Goal: Book appointment/travel/reservation

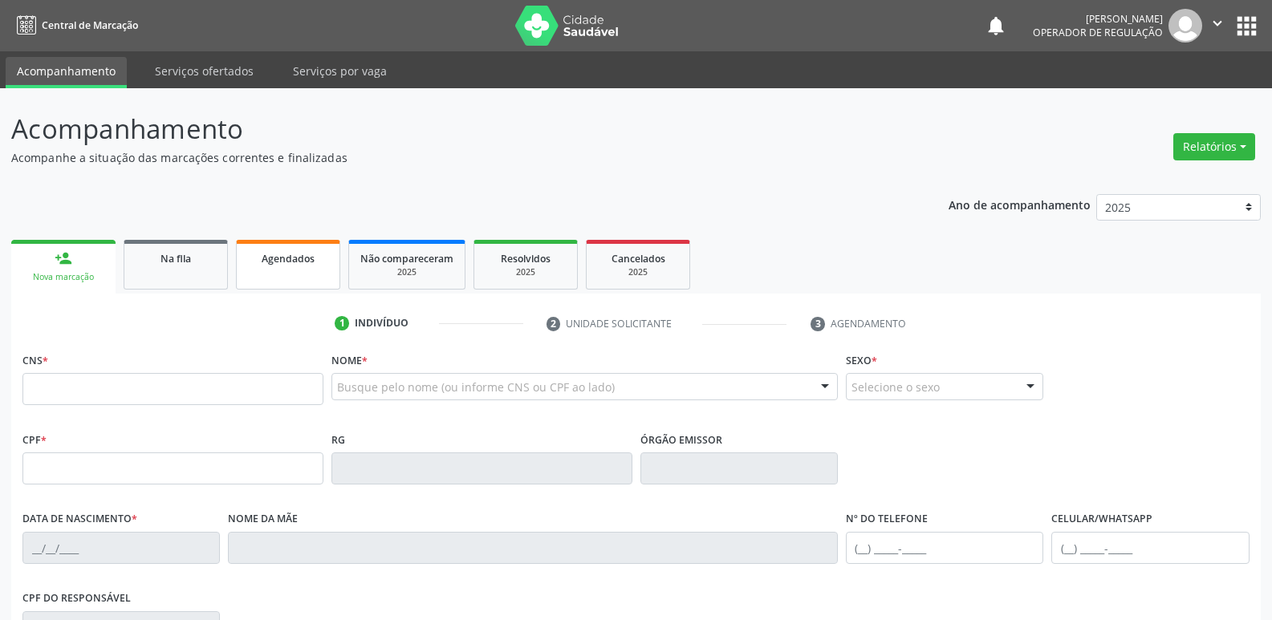
click at [307, 245] on link "Agendados" at bounding box center [288, 265] width 104 height 50
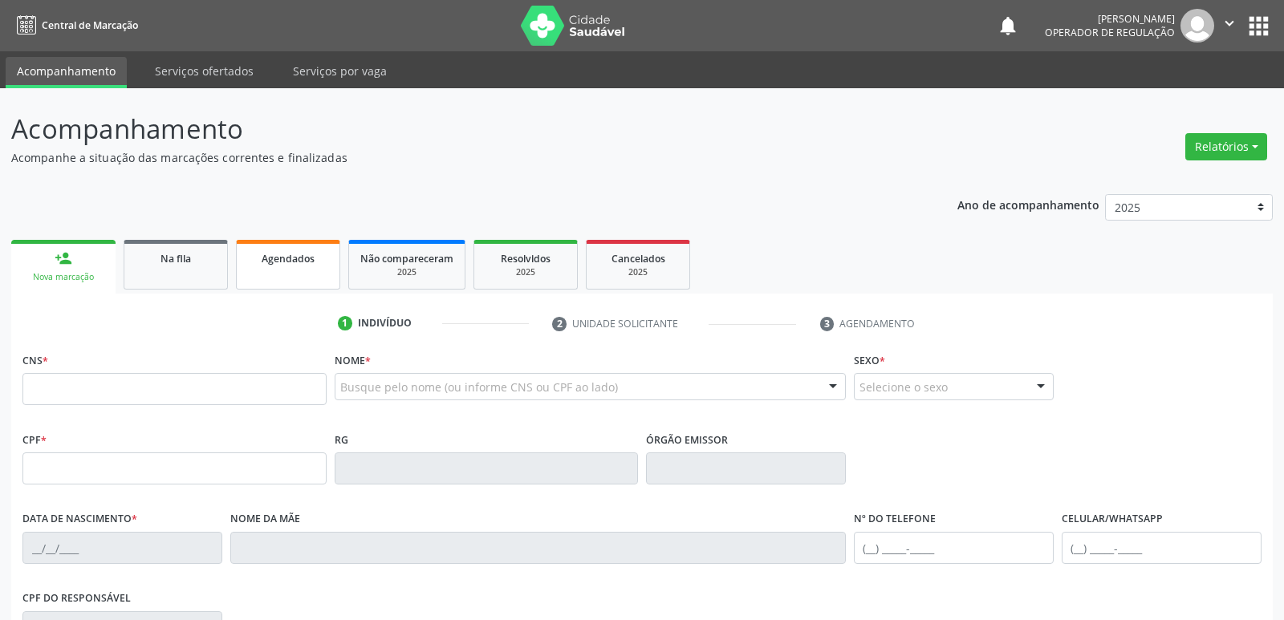
select select "7"
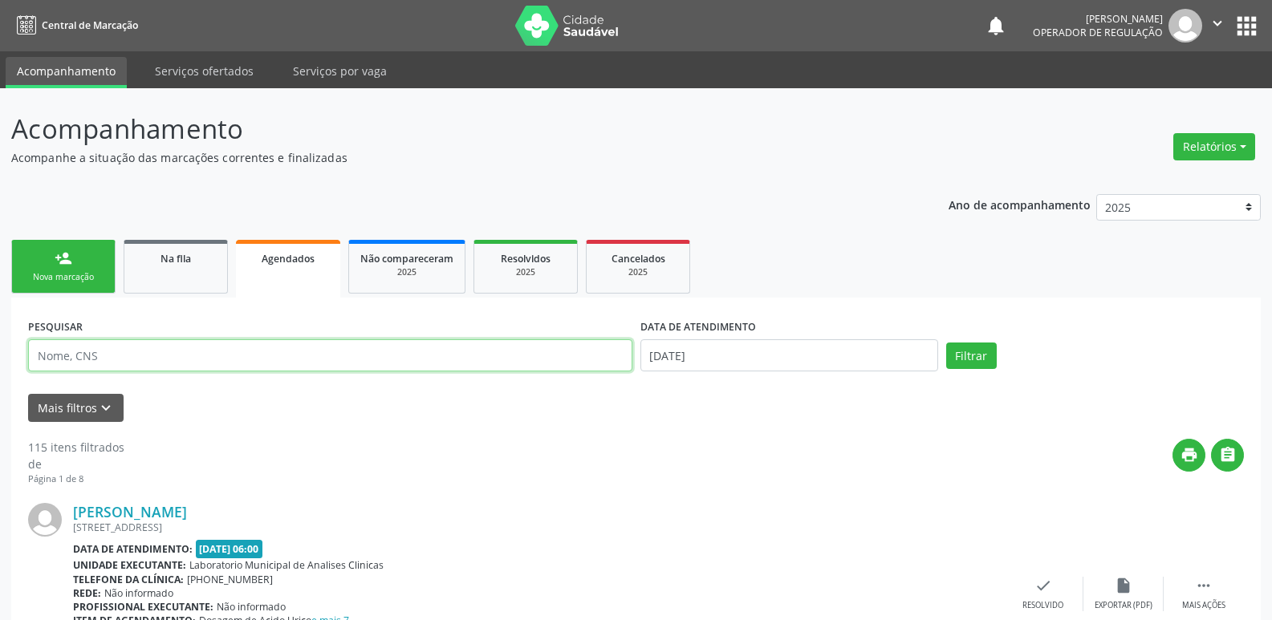
click at [155, 353] on input "text" at bounding box center [330, 356] width 604 height 32
paste input "700 0078 3941 1309"
type input "700 0078 3941 1309"
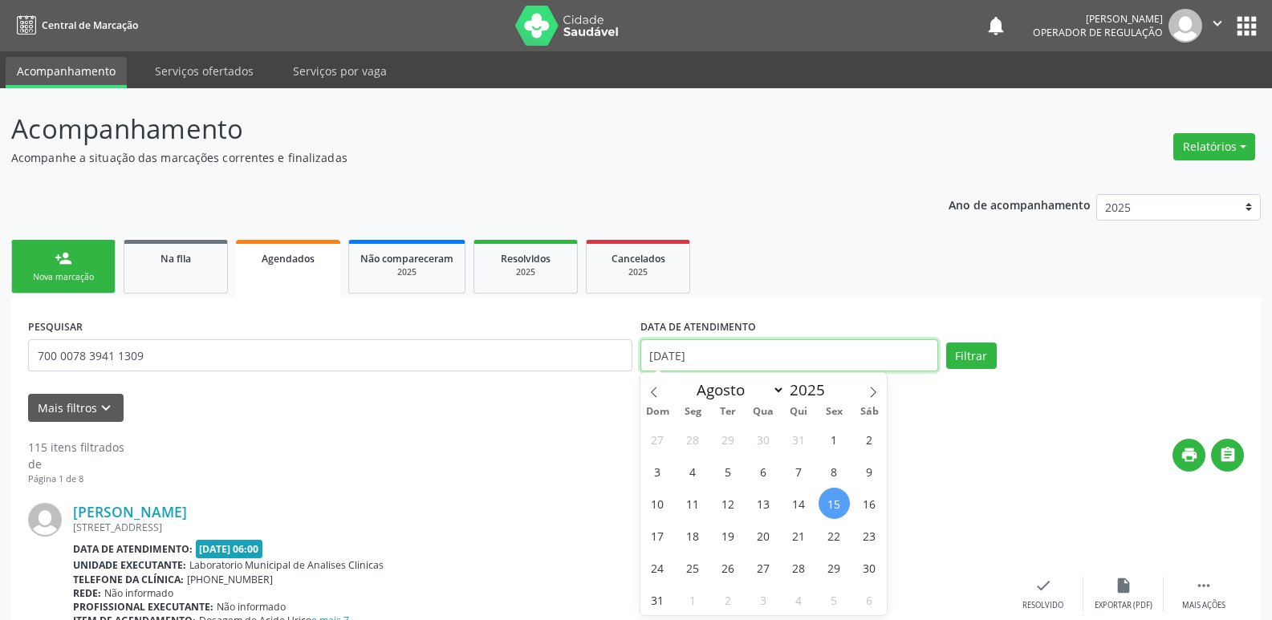
click at [820, 349] on input "[DATE]" at bounding box center [790, 356] width 298 height 32
click at [946, 343] on button "Filtrar" at bounding box center [971, 356] width 51 height 27
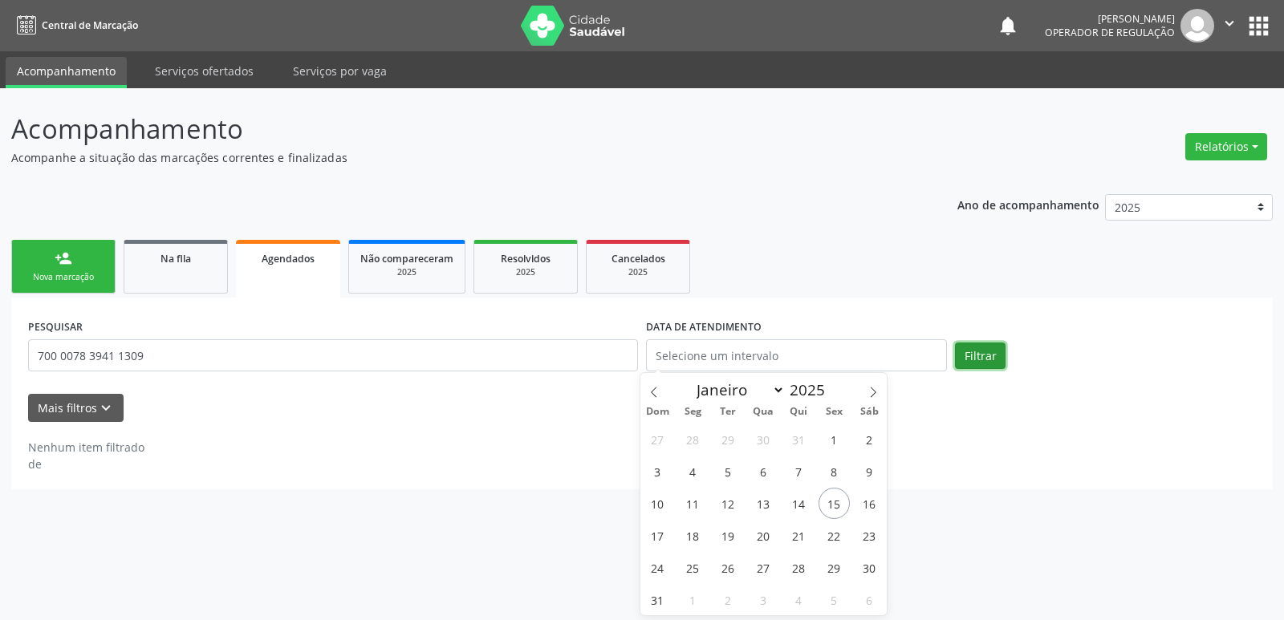
click at [988, 364] on button "Filtrar" at bounding box center [980, 356] width 51 height 27
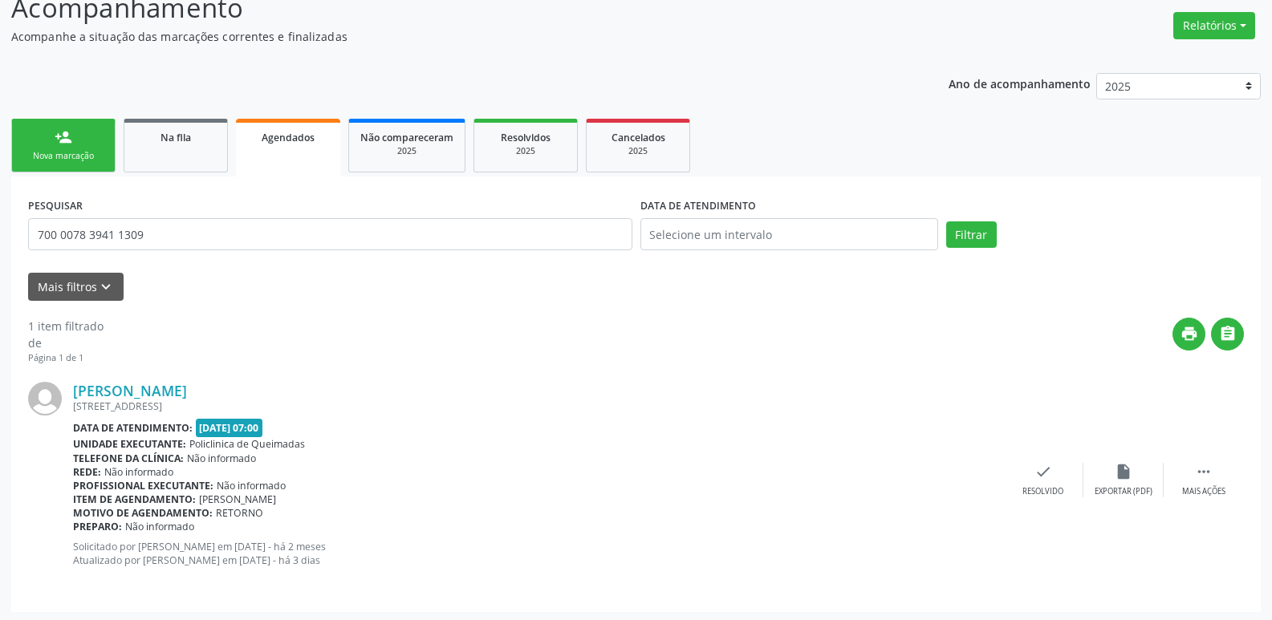
scroll to position [124, 0]
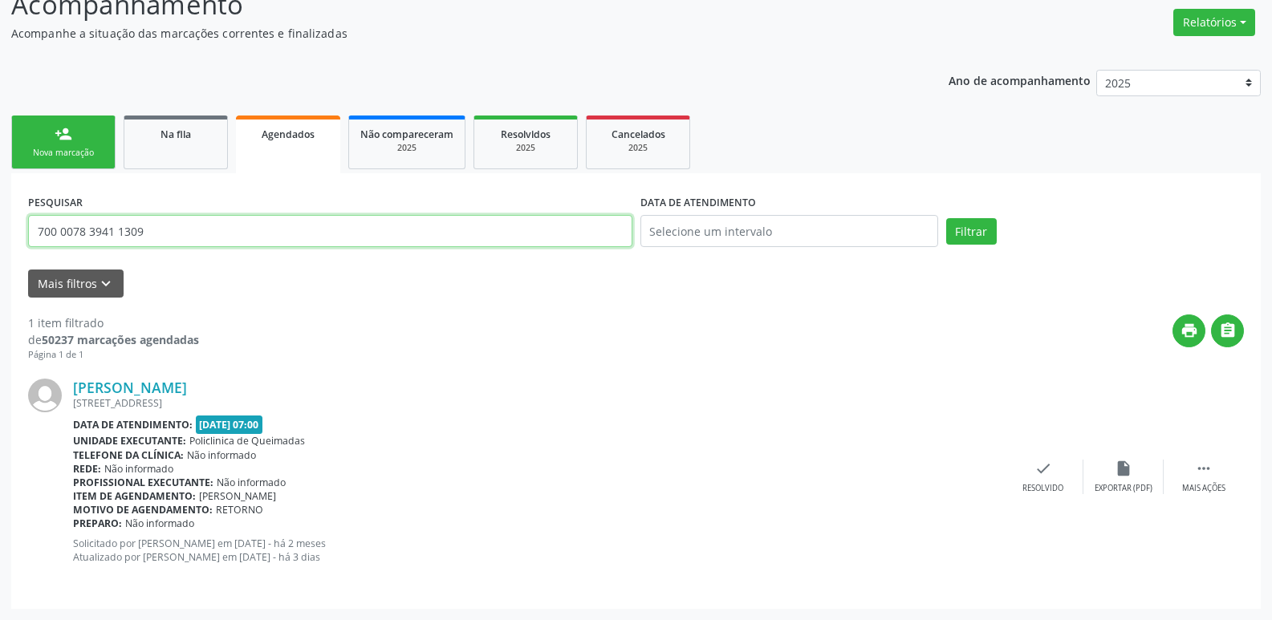
drag, startPoint x: 181, startPoint y: 234, endPoint x: 0, endPoint y: 141, distance: 202.8
click at [0, 157] on div "Acompanhamento Acompanhe a situação das marcações correntes e finalizadas Relat…" at bounding box center [636, 292] width 1272 height 657
type input "706004892928945"
click at [946, 218] on button "Filtrar" at bounding box center [971, 231] width 51 height 27
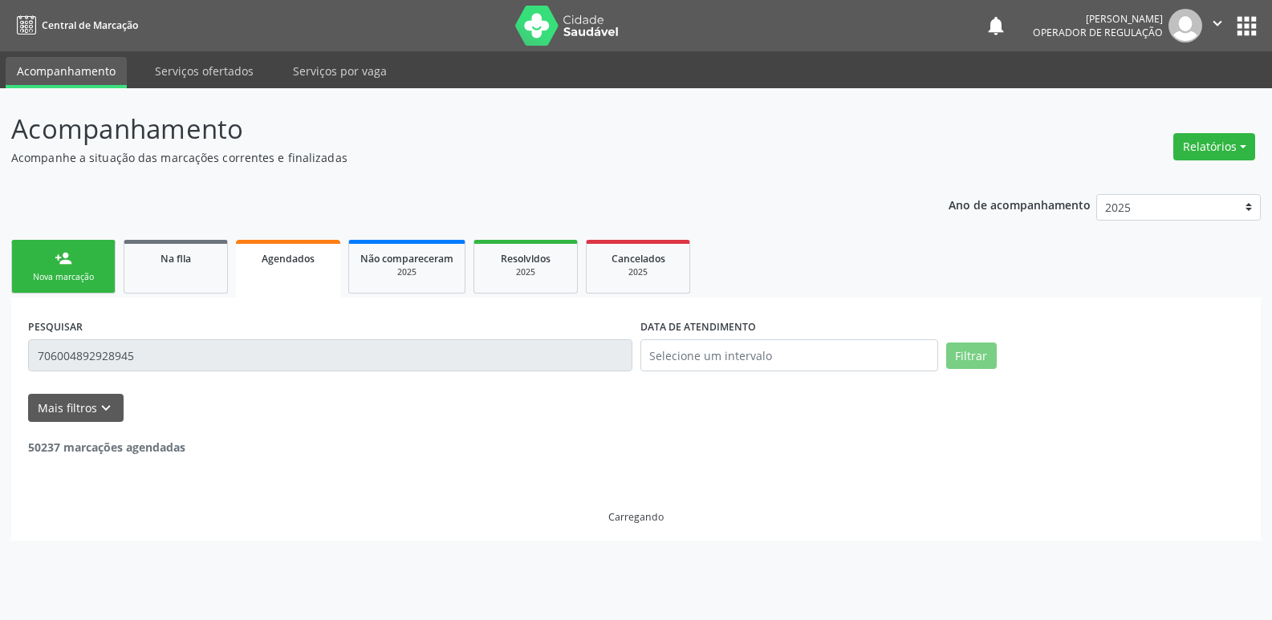
scroll to position [0, 0]
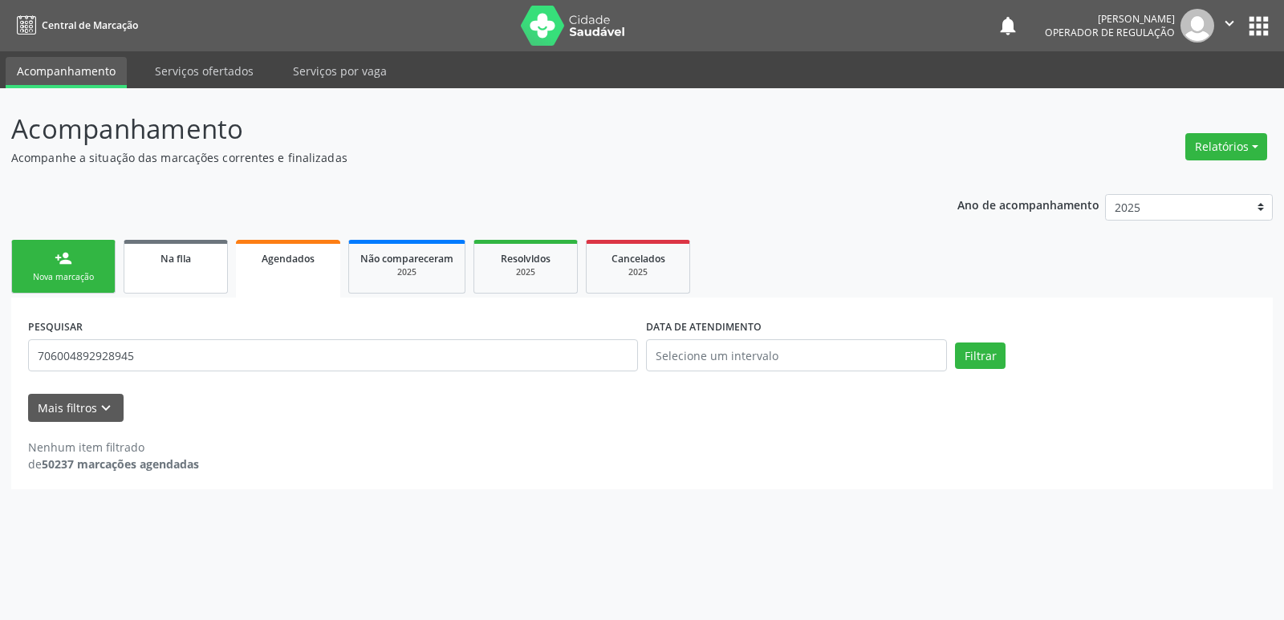
click at [187, 267] on link "Na fila" at bounding box center [176, 267] width 104 height 54
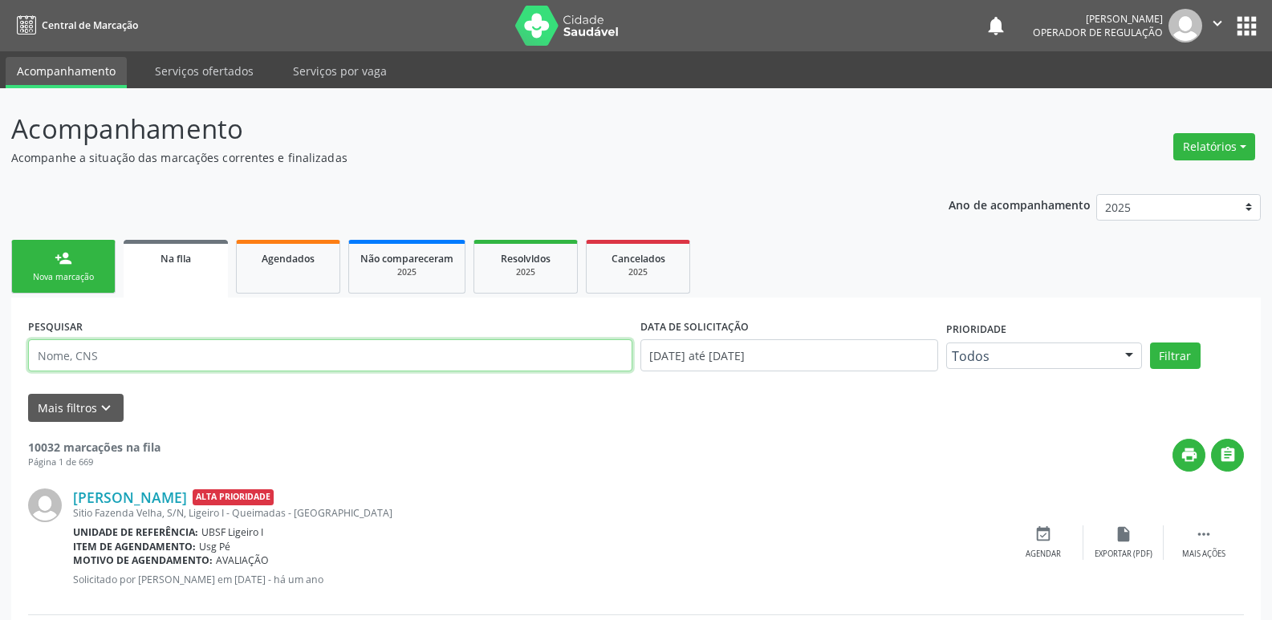
click at [153, 356] on input "text" at bounding box center [330, 356] width 604 height 32
type input "706004892928945"
click at [1150, 343] on button "Filtrar" at bounding box center [1175, 356] width 51 height 27
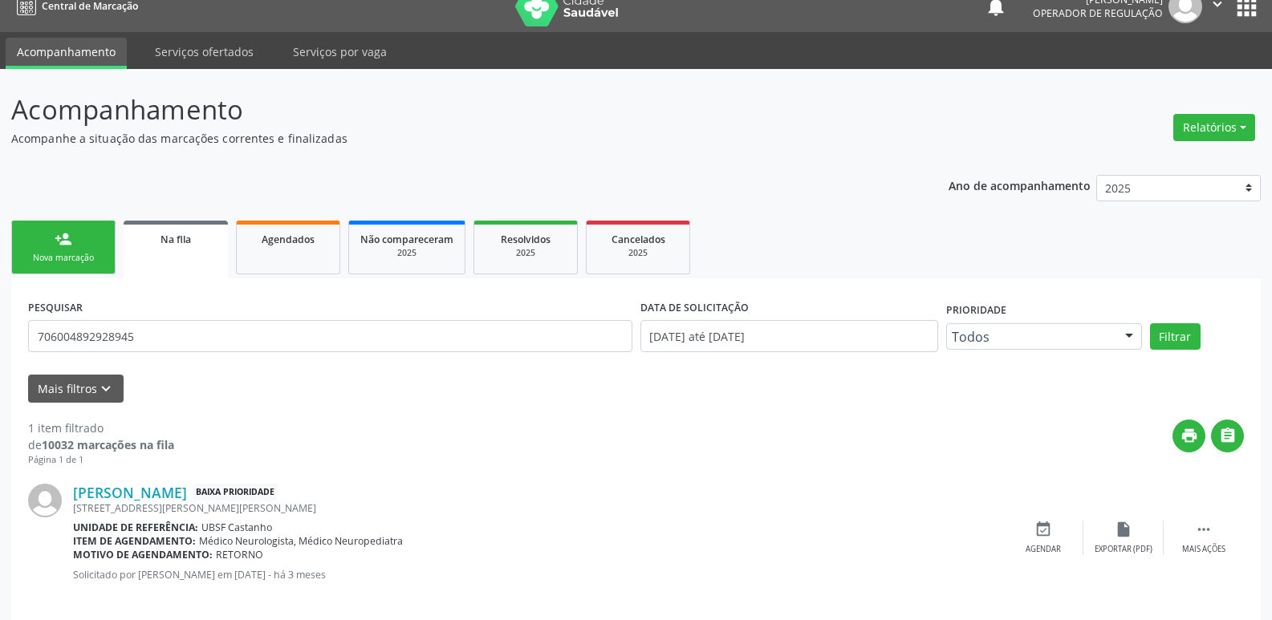
scroll to position [37, 0]
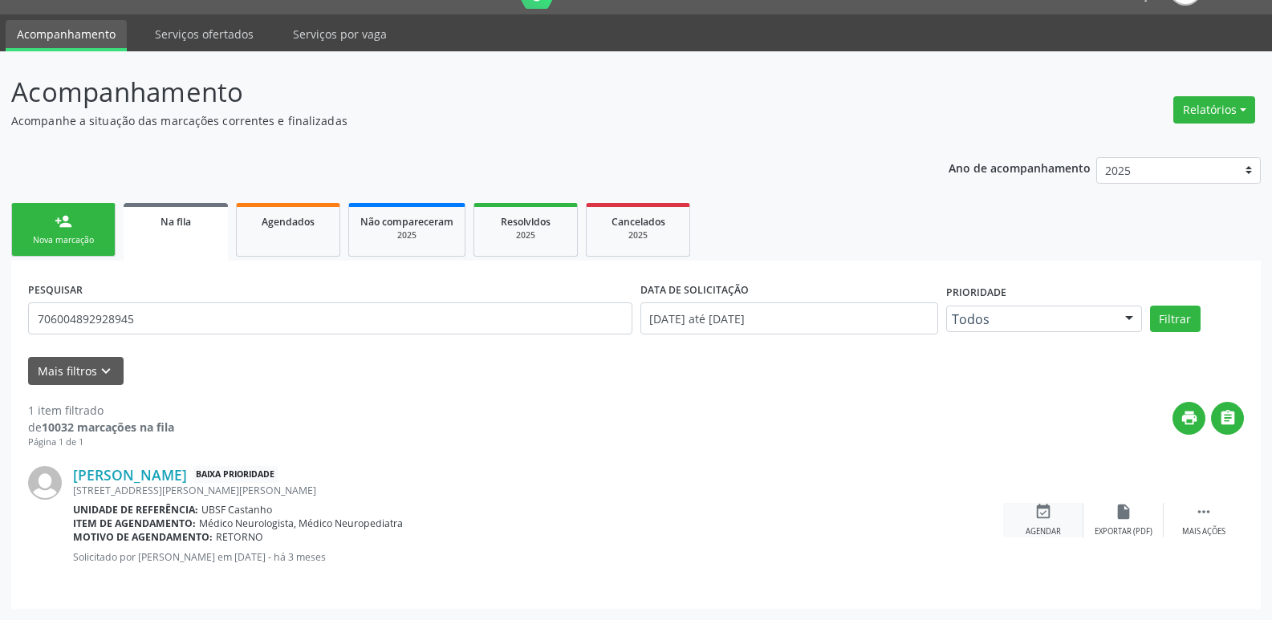
click at [1030, 519] on div "event_available Agendar" at bounding box center [1043, 520] width 80 height 35
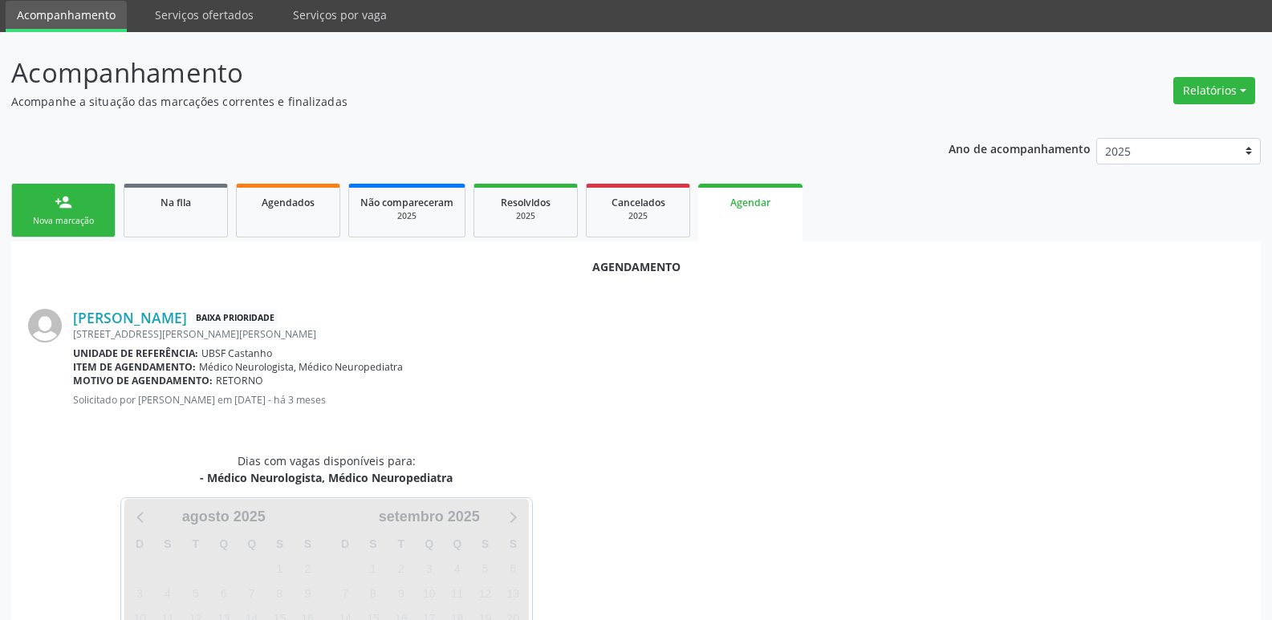
scroll to position [177, 0]
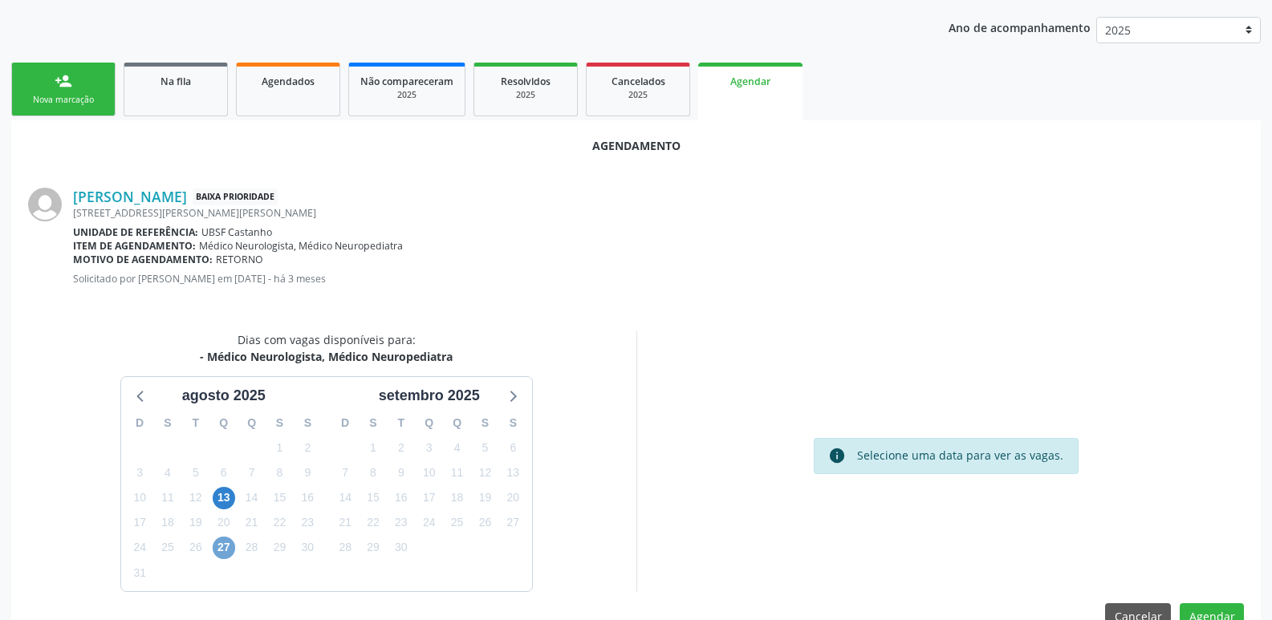
click at [226, 545] on span "27" at bounding box center [224, 548] width 22 height 22
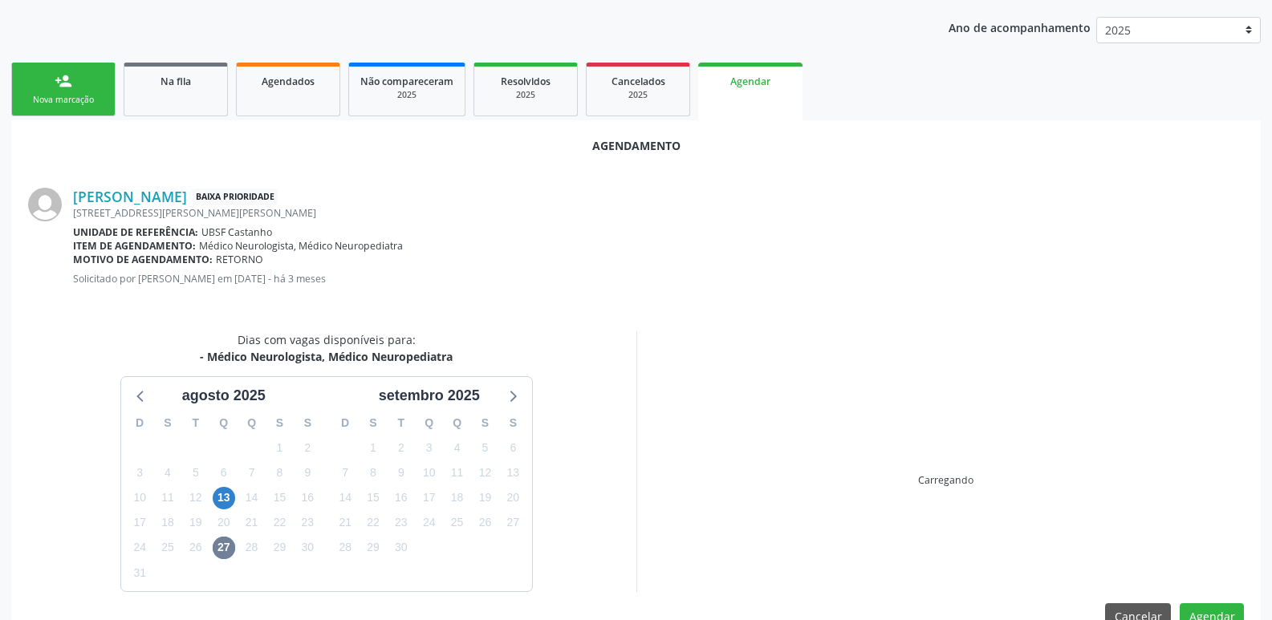
click at [1023, 550] on div "Carregando" at bounding box center [947, 462] width 620 height 261
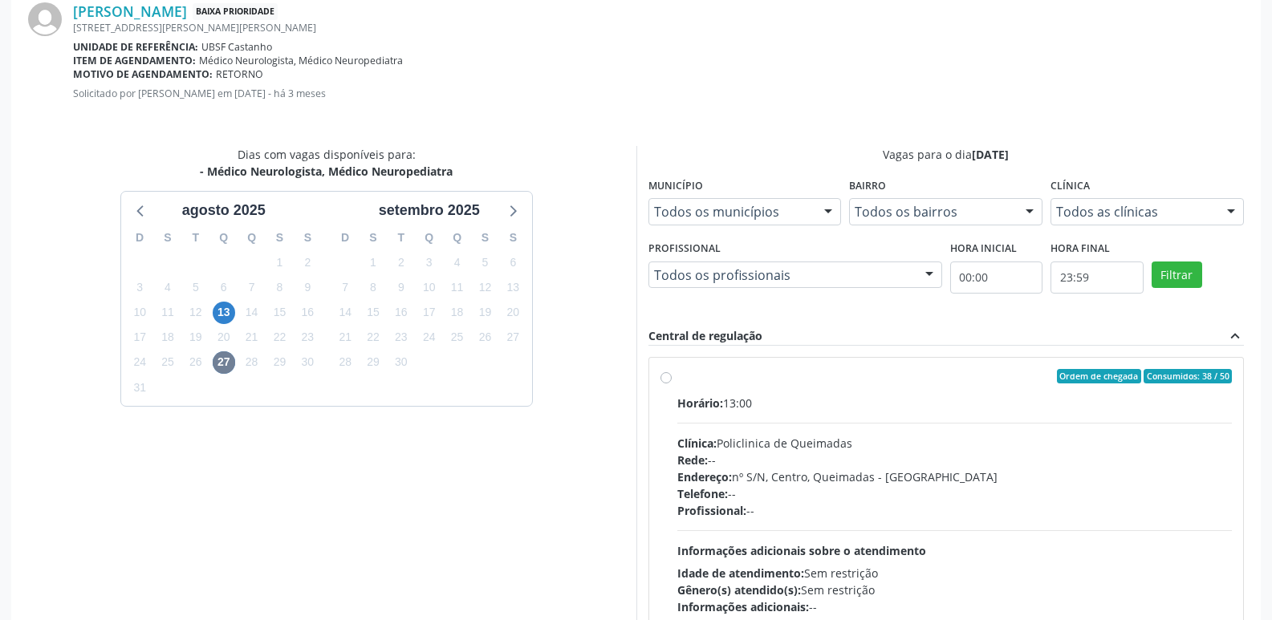
scroll to position [447, 0]
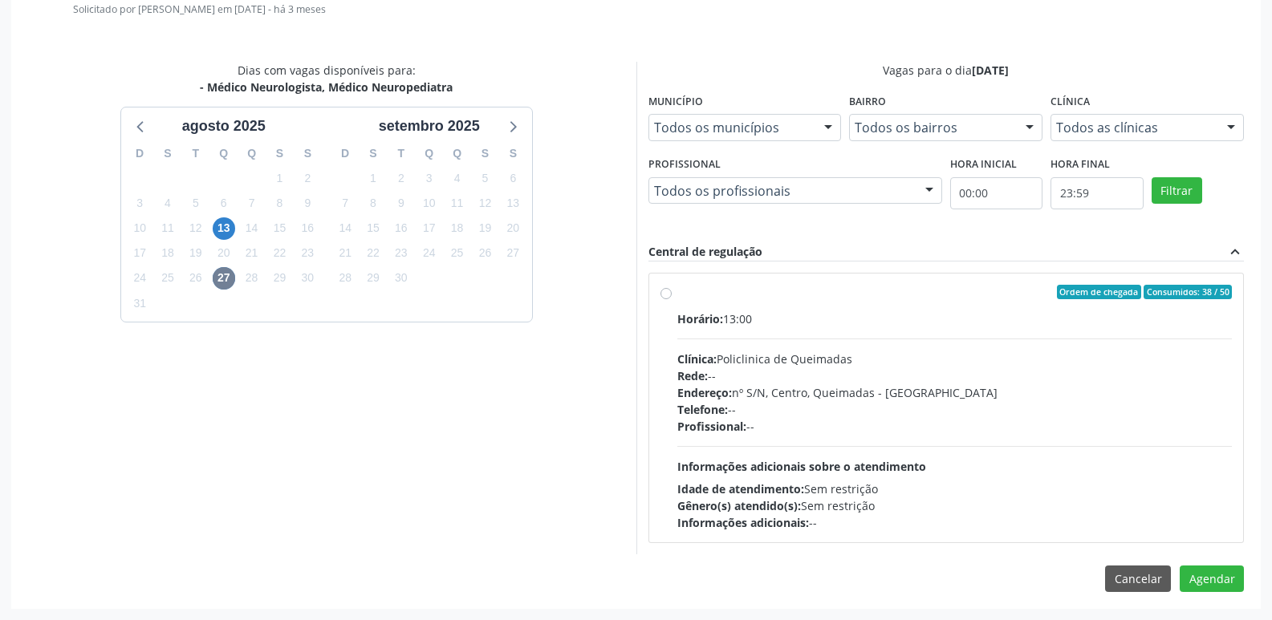
drag, startPoint x: 1105, startPoint y: 455, endPoint x: 1174, endPoint y: 524, distance: 98.2
click at [1114, 463] on div "Horário: 13:00 Clínica: Policlinica de Queimadas Rede: -- Endereço: nº S/N, Cen…" at bounding box center [954, 421] width 555 height 221
click at [672, 299] on input "Ordem de chegada Consumidos: 38 / 50 Horário: 13:00 Clínica: Policlinica de Que…" at bounding box center [666, 292] width 11 height 14
radio input "true"
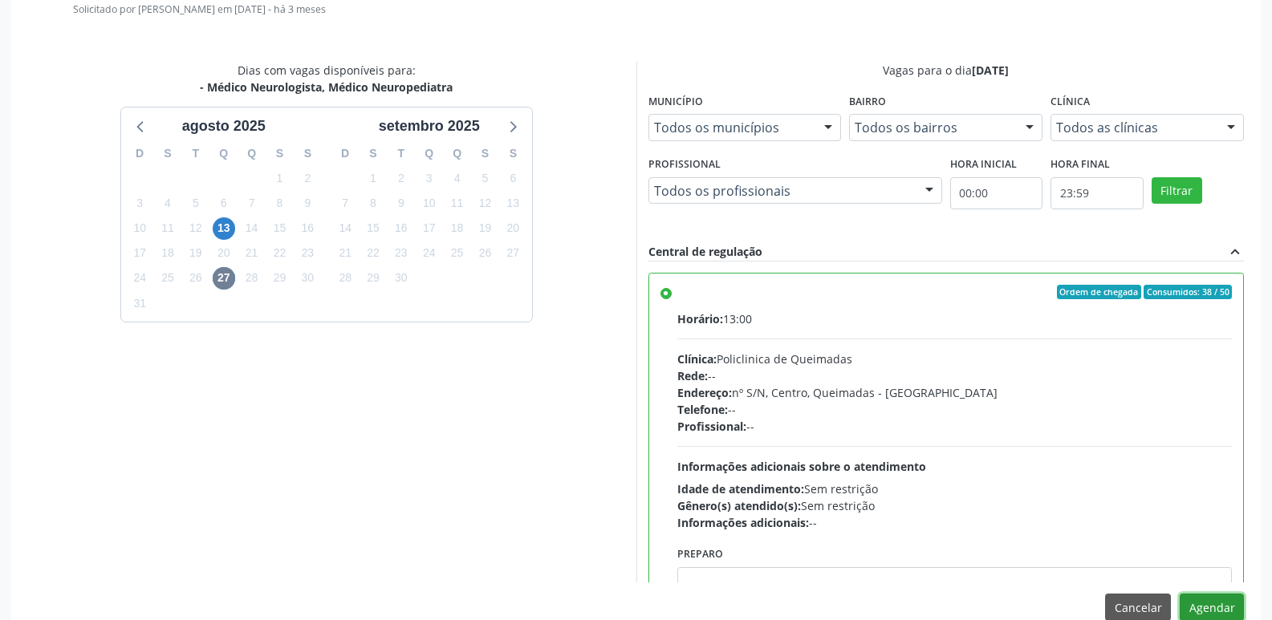
click at [1198, 604] on button "Agendar" at bounding box center [1212, 607] width 64 height 27
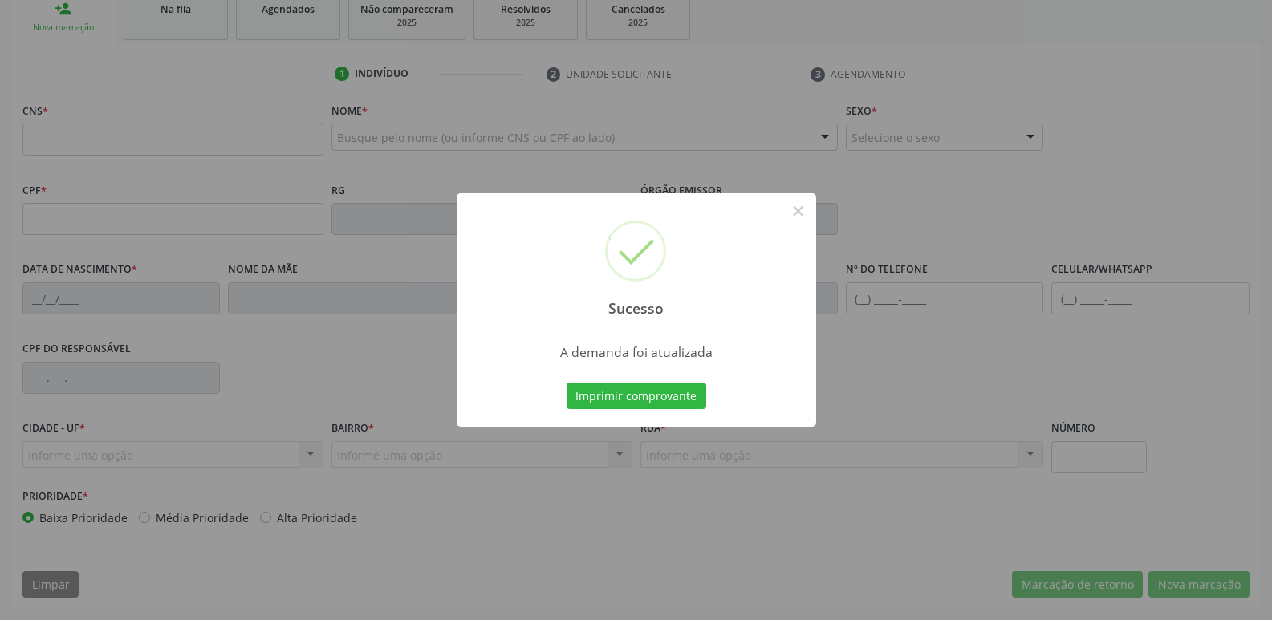
scroll to position [250, 0]
click at [567, 383] on button "Imprimir comprovante" at bounding box center [637, 396] width 140 height 27
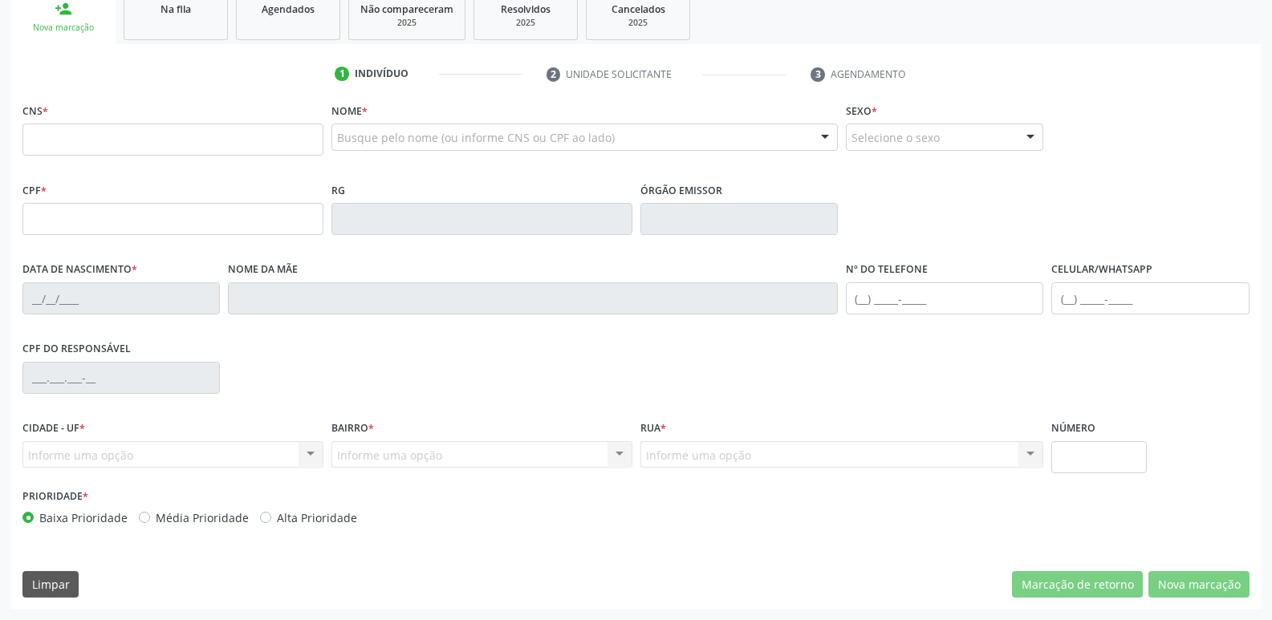
click at [175, 18] on link "Na fila" at bounding box center [176, 15] width 104 height 50
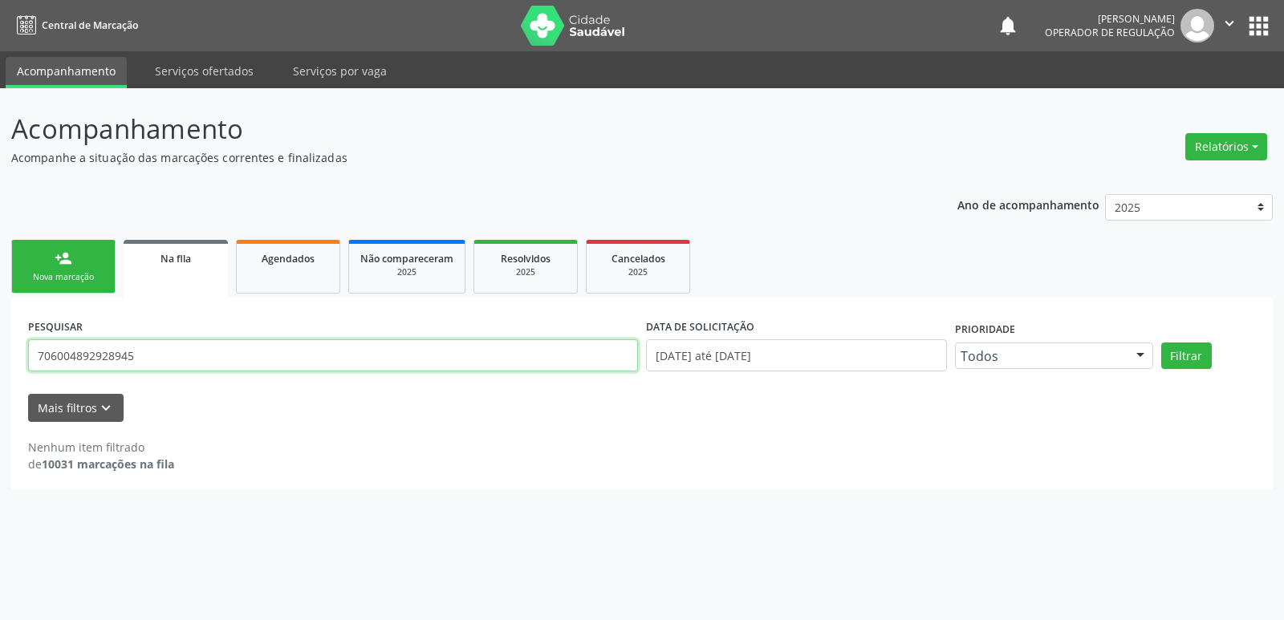
drag, startPoint x: 154, startPoint y: 360, endPoint x: 0, endPoint y: 363, distance: 154.2
click at [0, 363] on div "Acompanhamento Acompanhe a situação das marcações correntes e finalizadas Relat…" at bounding box center [642, 354] width 1284 height 532
type input "702609208018941"
click at [1161, 343] on button "Filtrar" at bounding box center [1186, 356] width 51 height 27
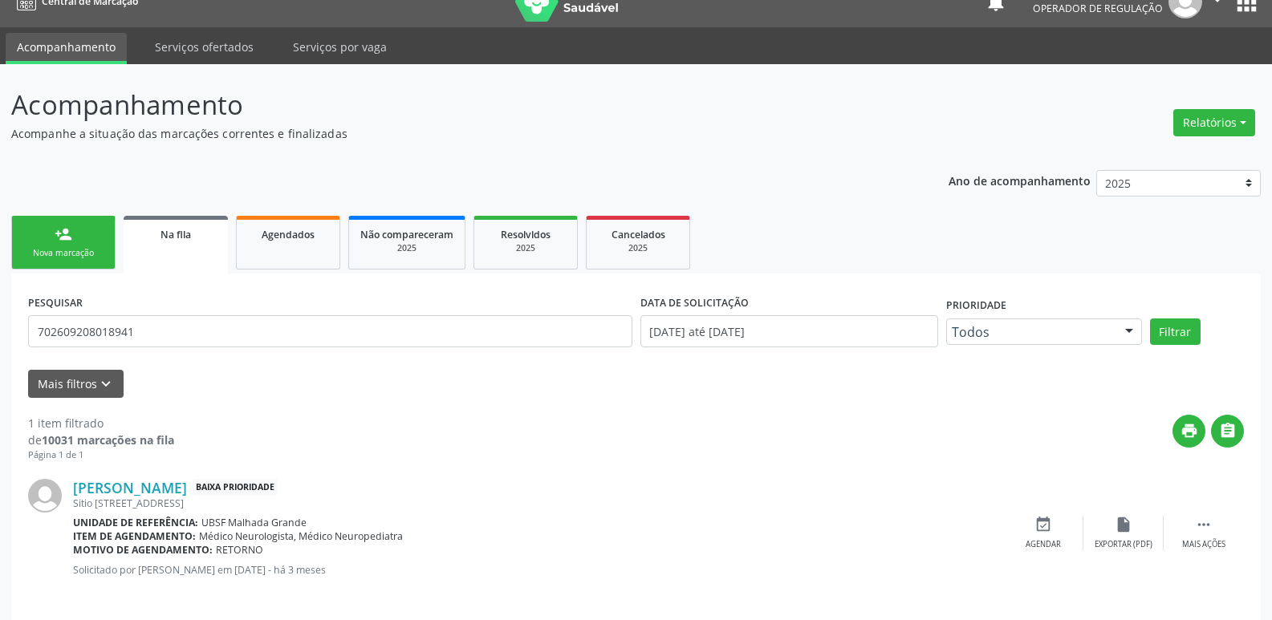
scroll to position [37, 0]
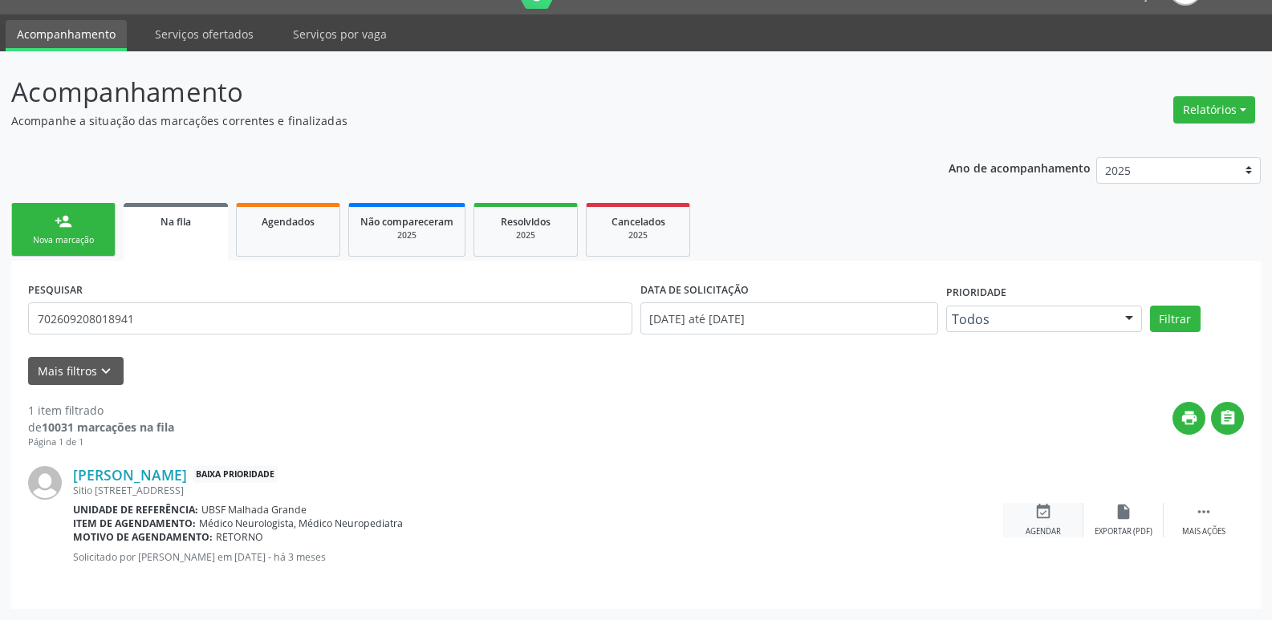
click at [1054, 517] on div "event_available Agendar" at bounding box center [1043, 520] width 80 height 35
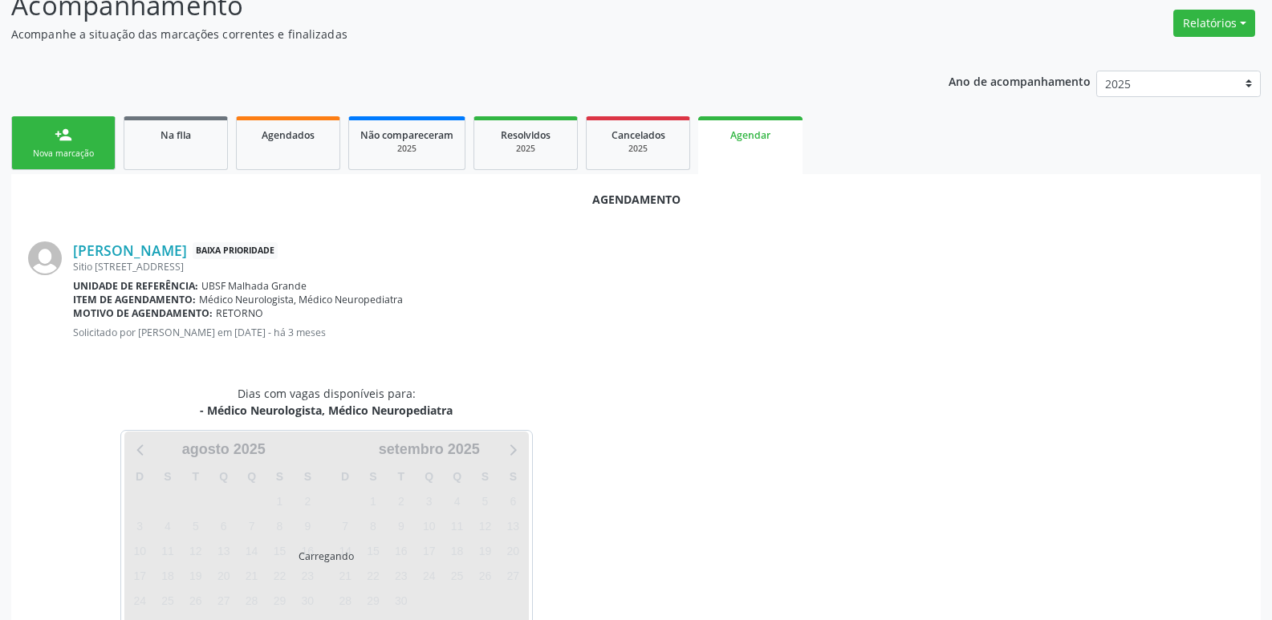
scroll to position [177, 0]
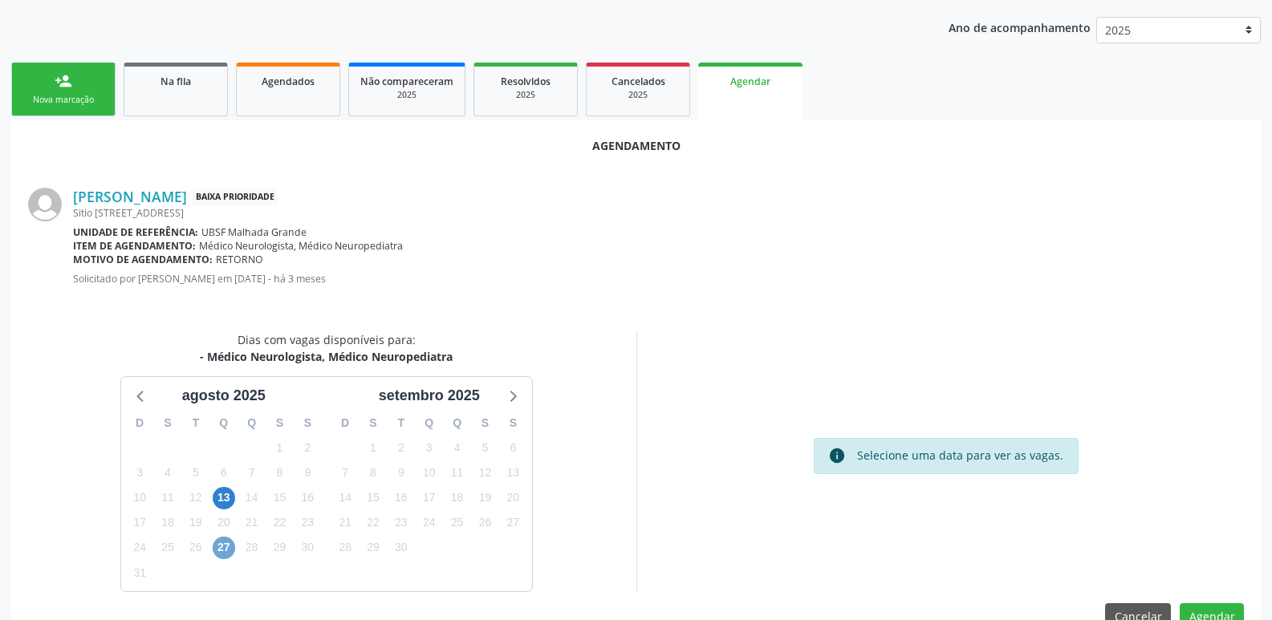
click at [224, 553] on span "27" at bounding box center [224, 548] width 22 height 22
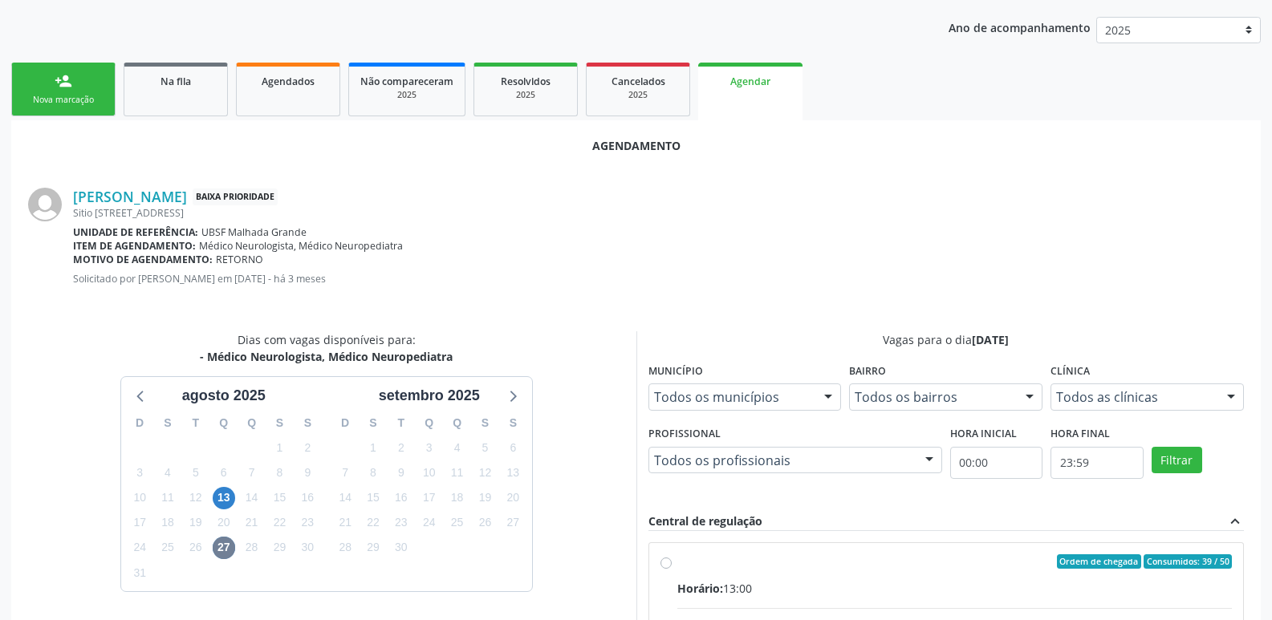
drag, startPoint x: 1020, startPoint y: 570, endPoint x: 1108, endPoint y: 441, distance: 155.4
radio input "true"
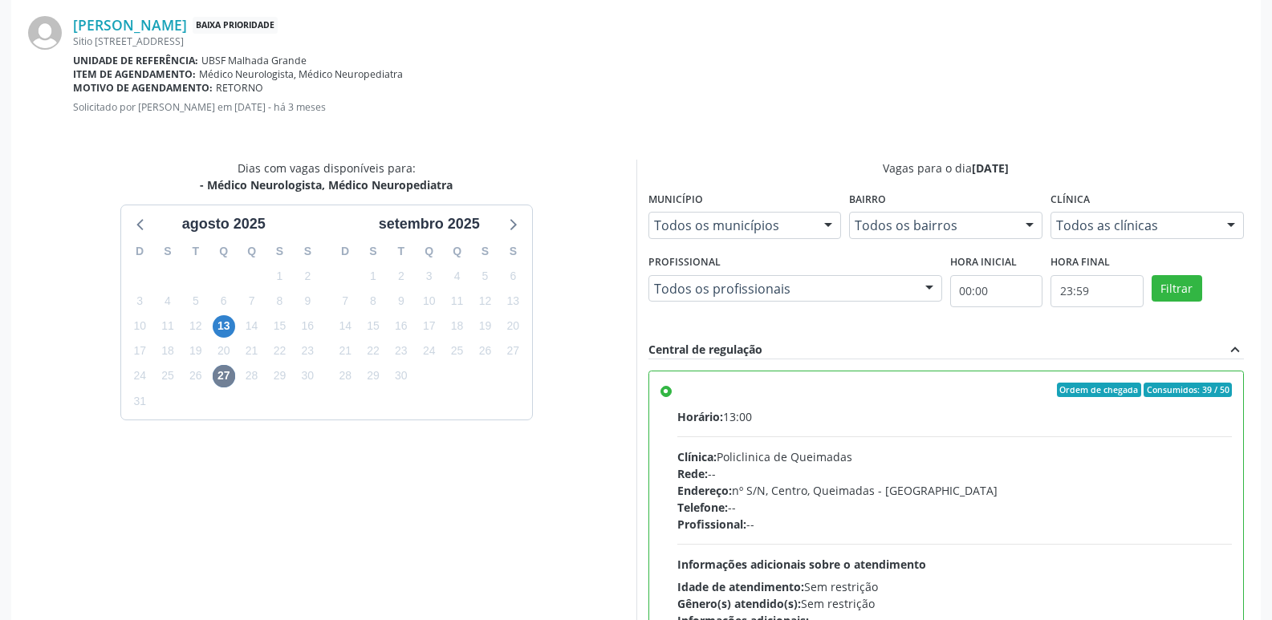
scroll to position [476, 0]
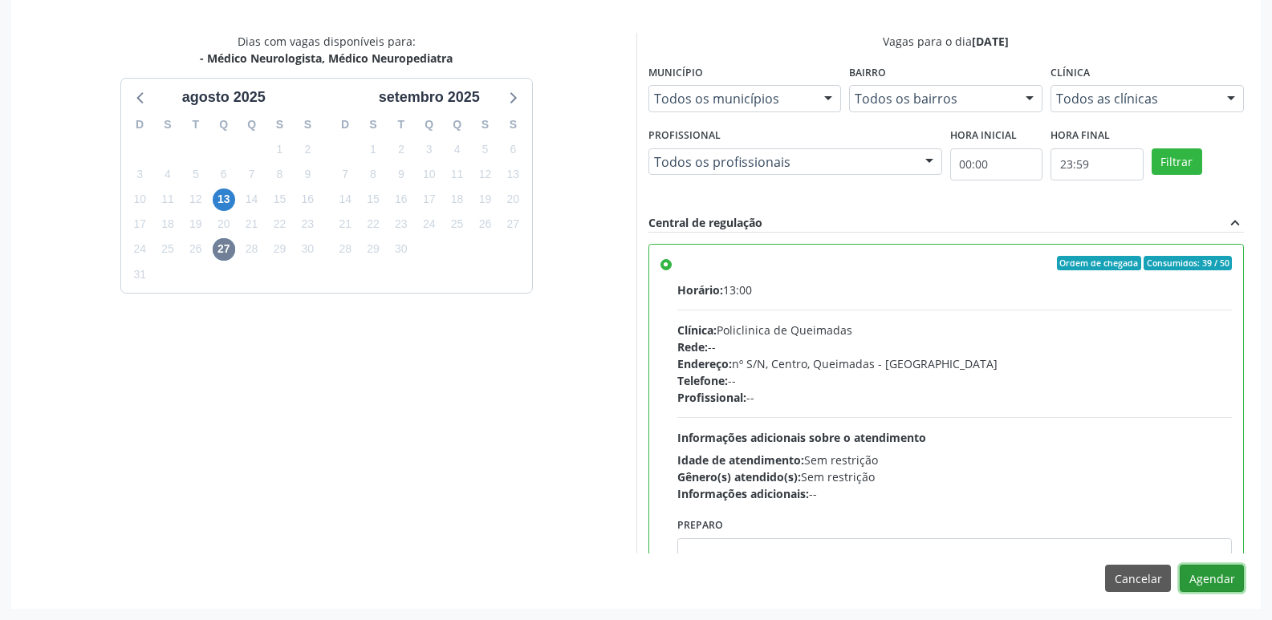
click at [1213, 581] on button "Agendar" at bounding box center [1212, 578] width 64 height 27
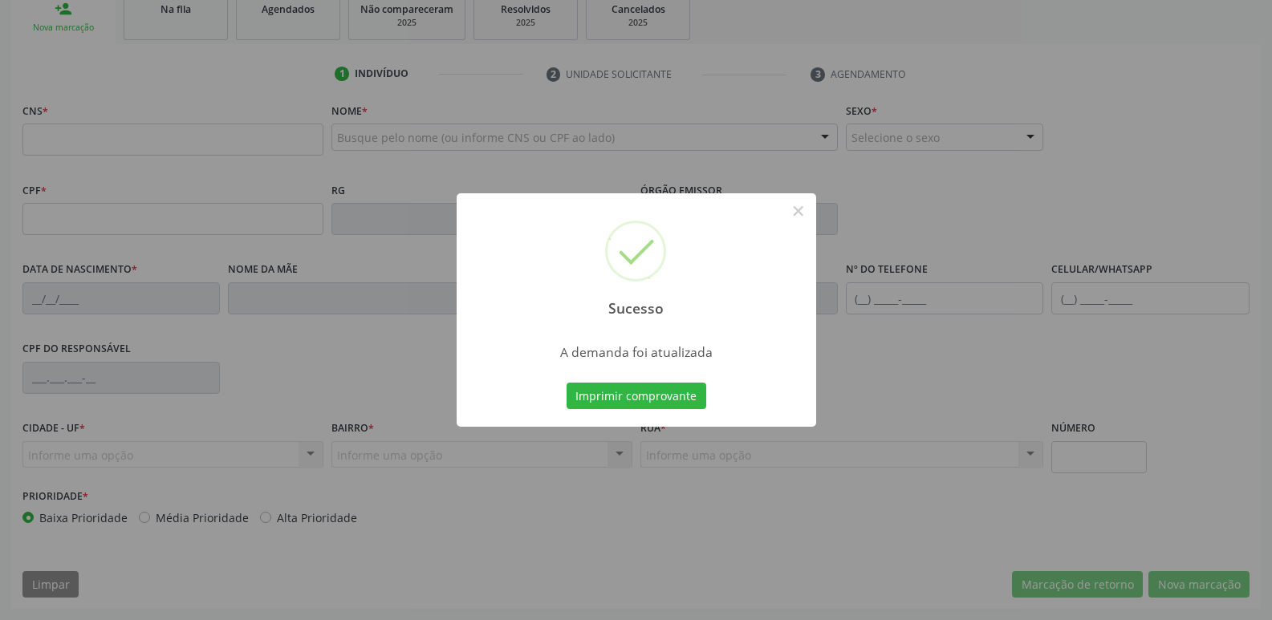
scroll to position [250, 0]
click at [567, 383] on button "Imprimir comprovante" at bounding box center [637, 396] width 140 height 27
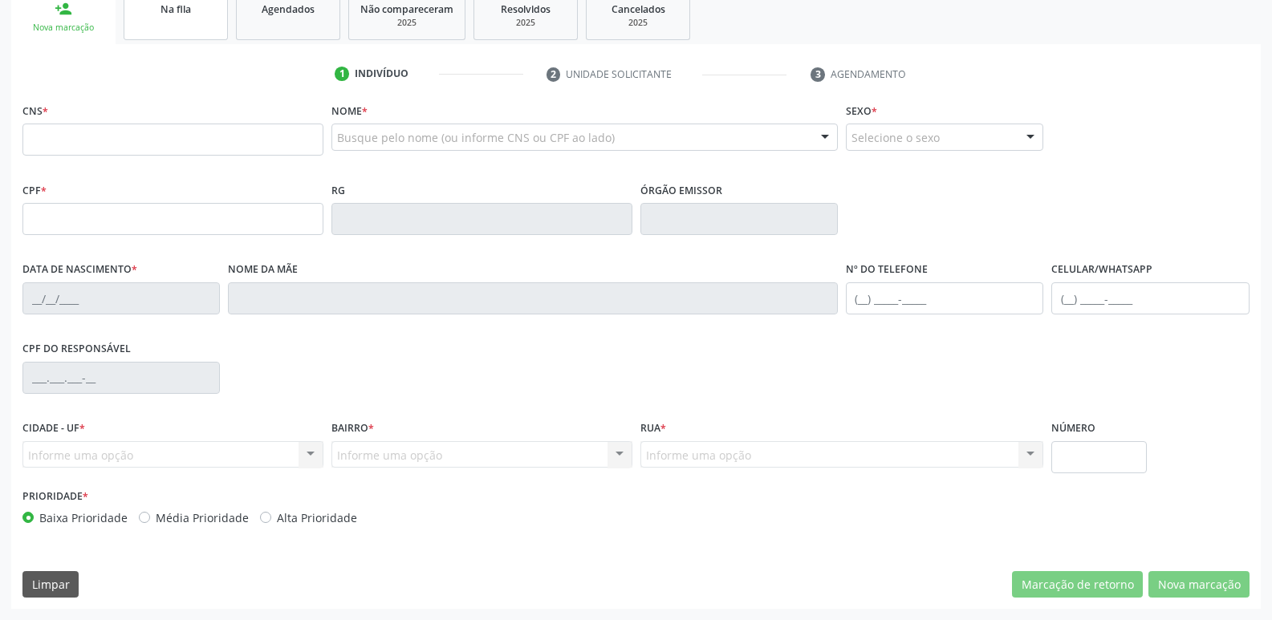
click at [177, 10] on span "Na fila" at bounding box center [176, 9] width 31 height 14
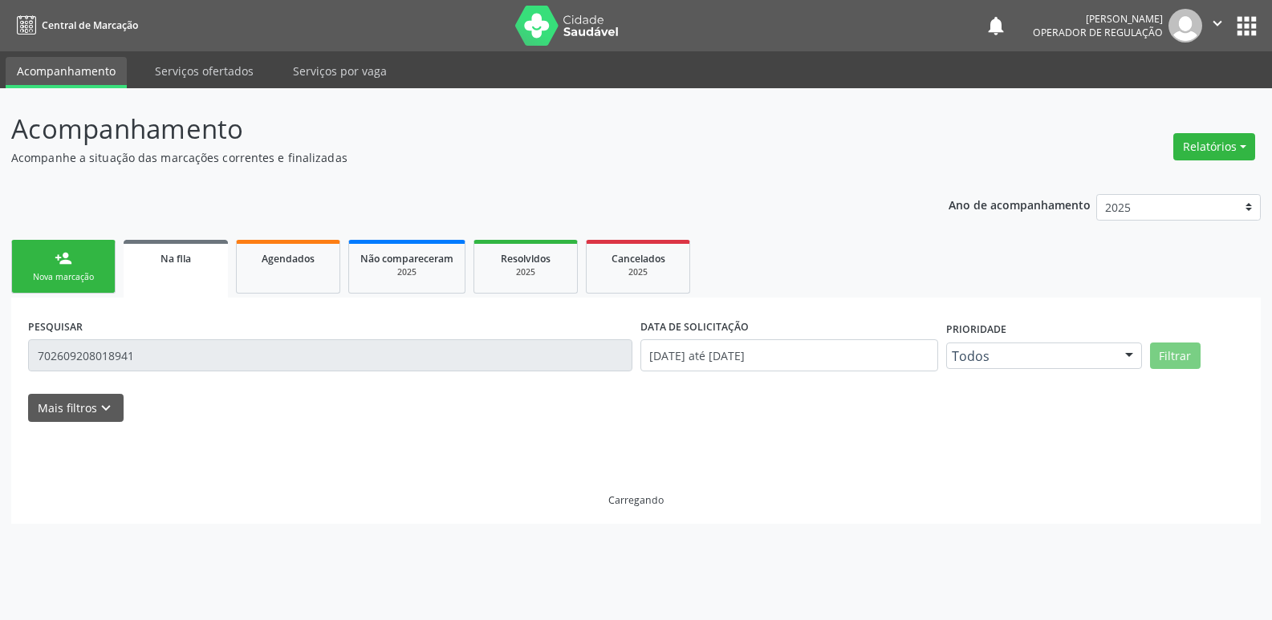
scroll to position [0, 0]
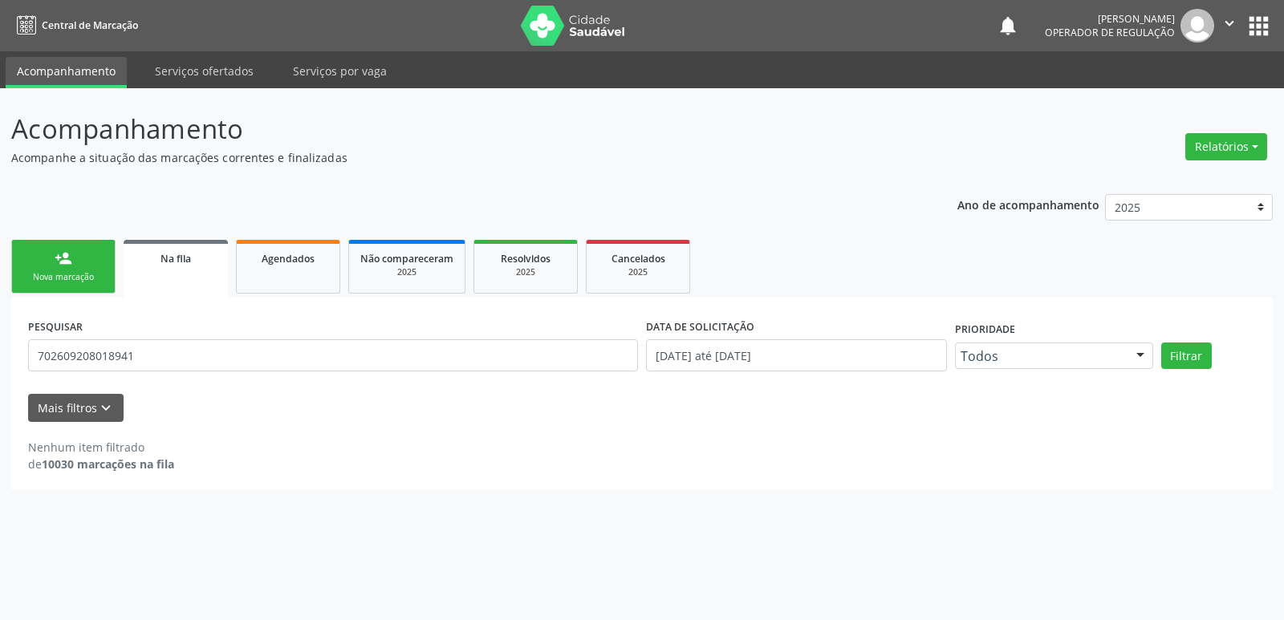
click at [91, 281] on div "Nova marcação" at bounding box center [63, 277] width 80 height 12
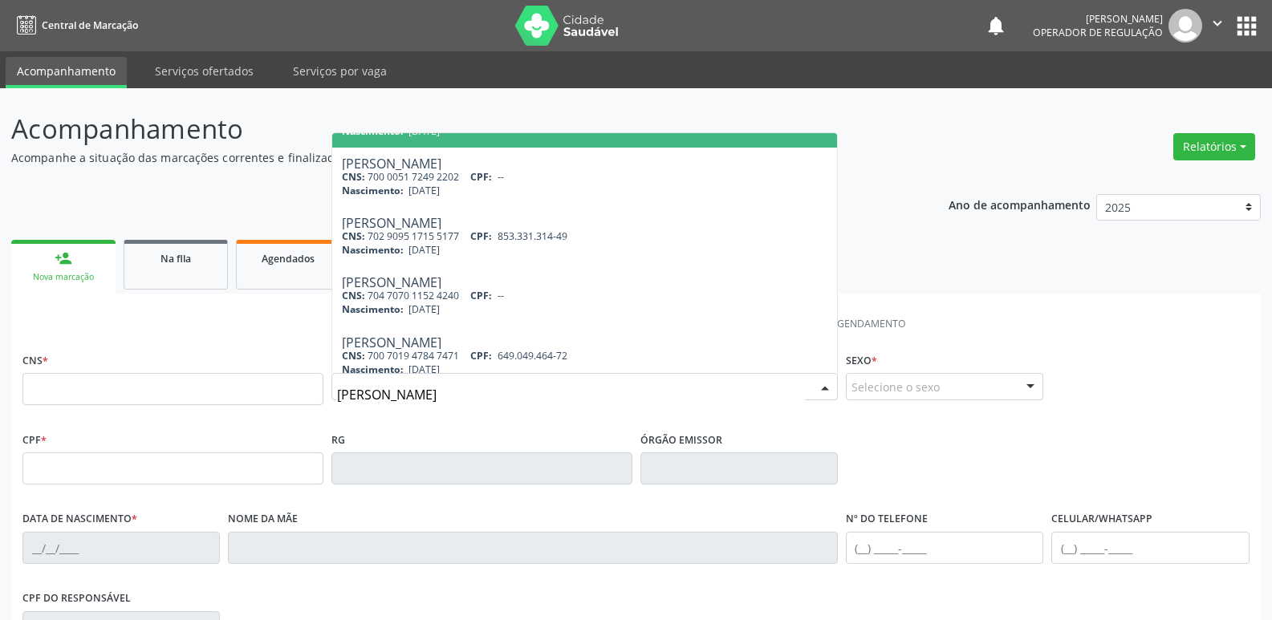
scroll to position [655, 0]
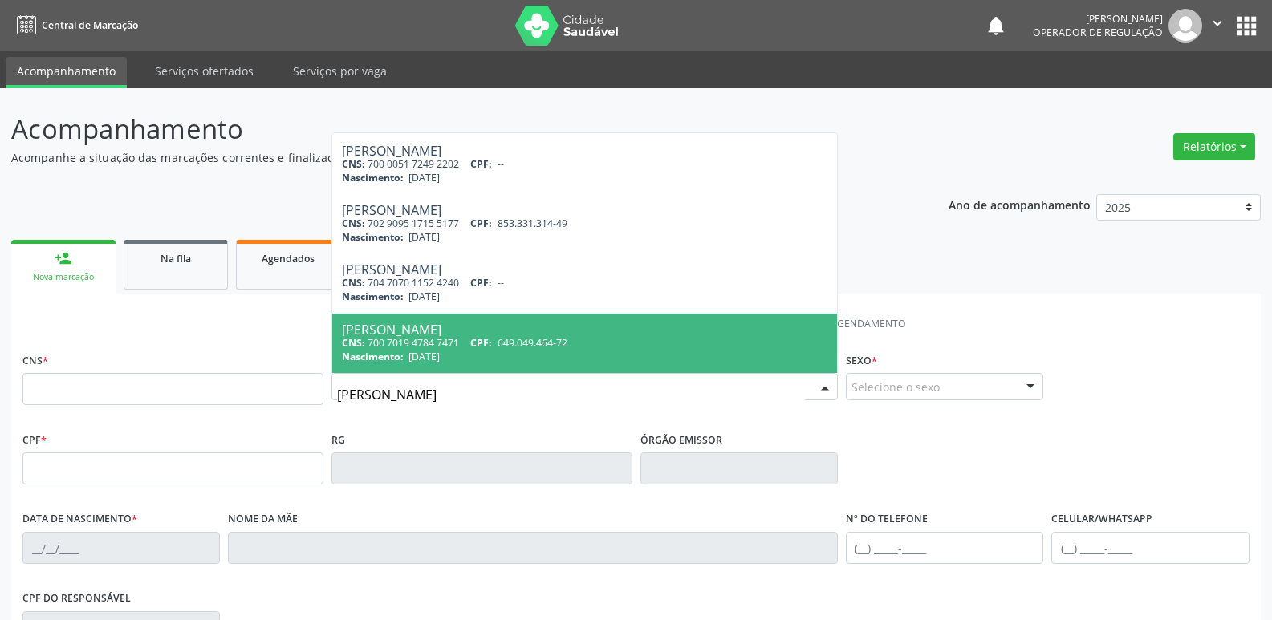
drag, startPoint x: 414, startPoint y: 384, endPoint x: 171, endPoint y: 373, distance: 243.5
click at [171, 373] on div "CNS * Nome * [PERSON_NAME] CNS: 702 0018 1544 3287 CPF: 075.568.734-55 Nascimen…" at bounding box center [635, 387] width 1235 height 79
type input "LIRA DE FREIT"
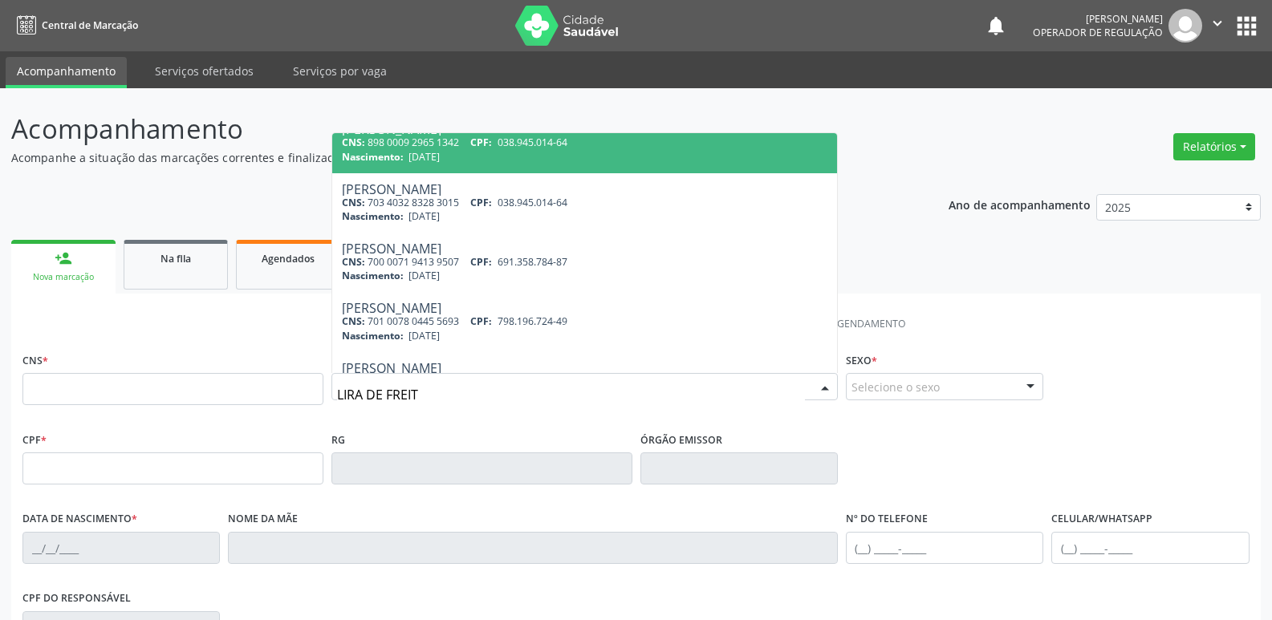
scroll to position [476, 0]
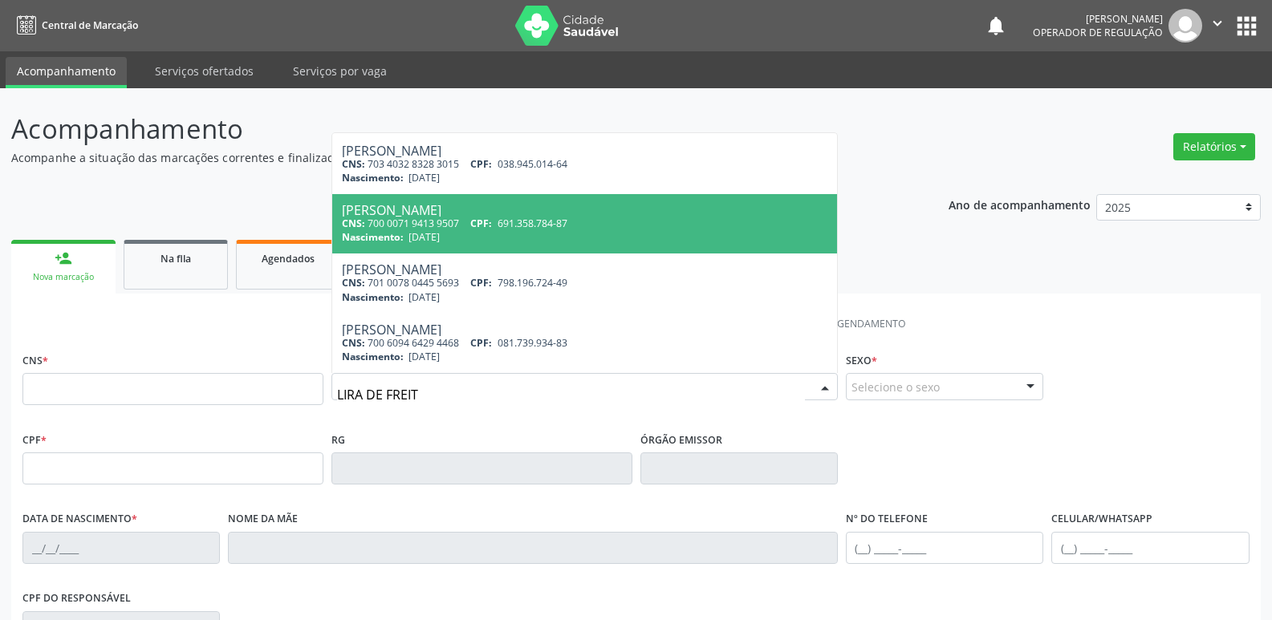
click at [470, 231] on div "Nascimento: [DATE]" at bounding box center [585, 237] width 486 height 14
type input "700 0071 9413 9507"
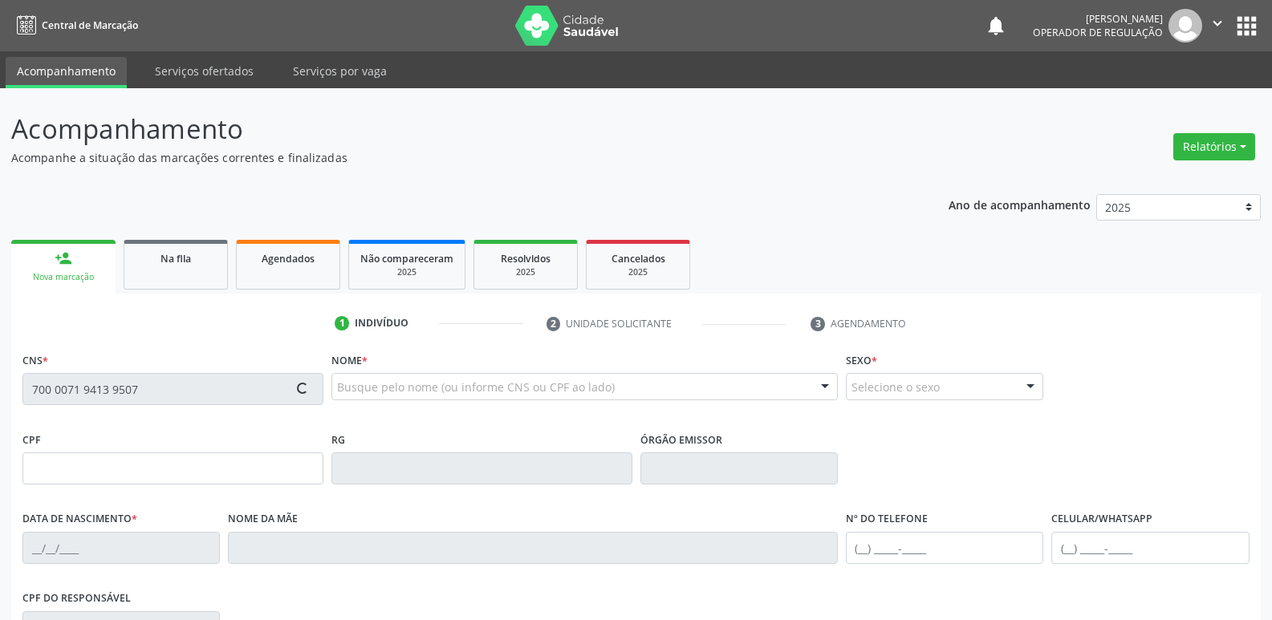
type input "691.358.784-87"
type input "[DATE]"
type input "[PERSON_NAME]"
type input "[PHONE_NUMBER]"
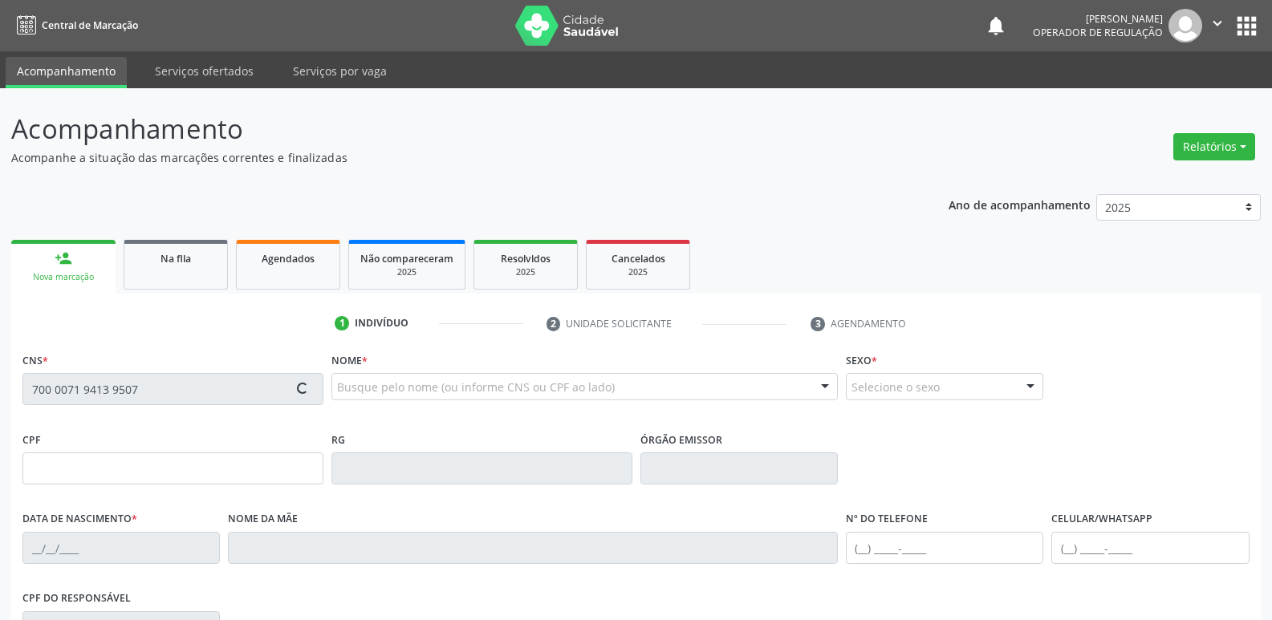
type input "511.566.104-78"
type input "1135"
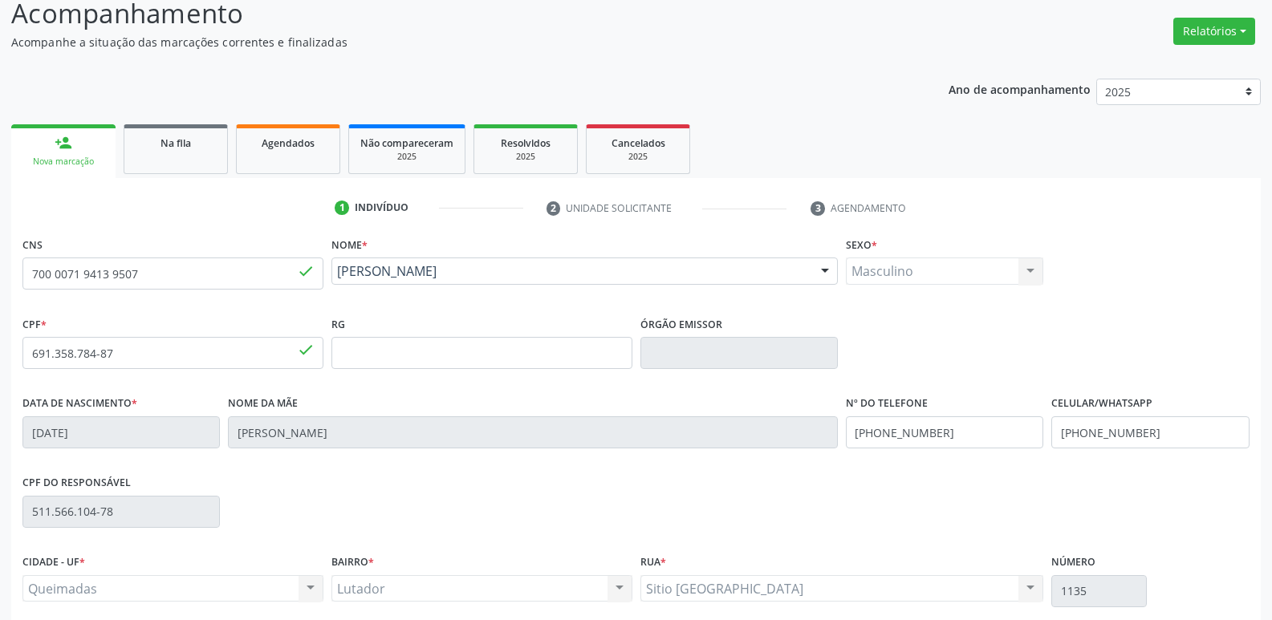
scroll to position [250, 0]
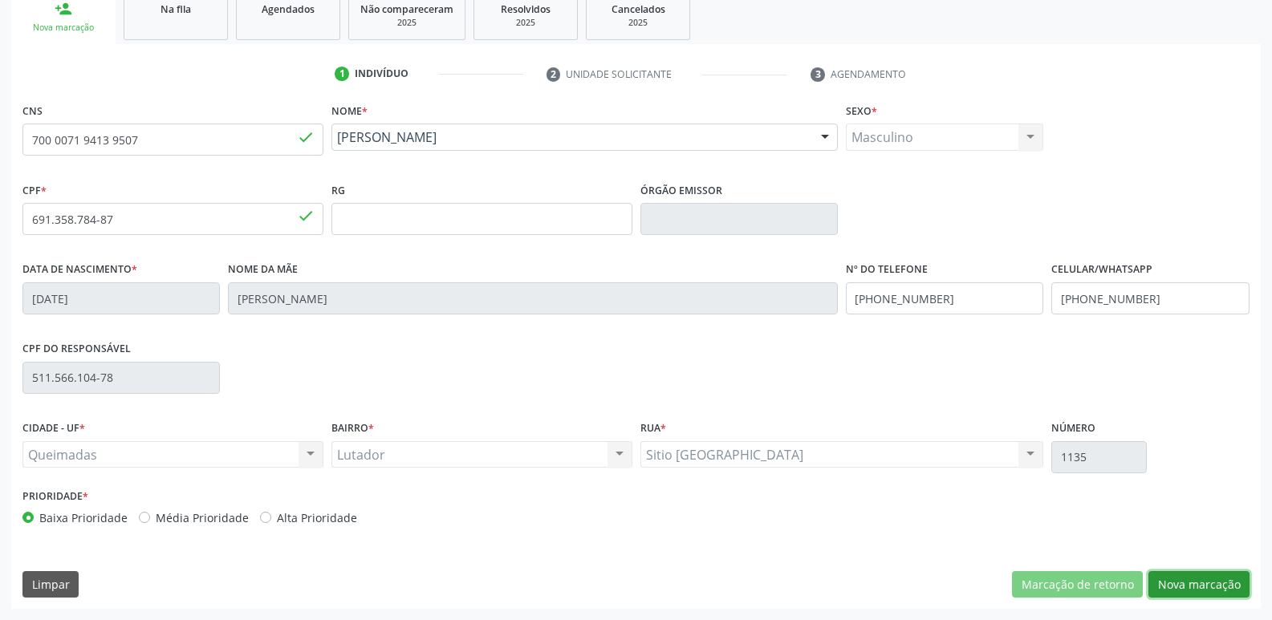
click at [1194, 590] on button "Nova marcação" at bounding box center [1199, 585] width 101 height 27
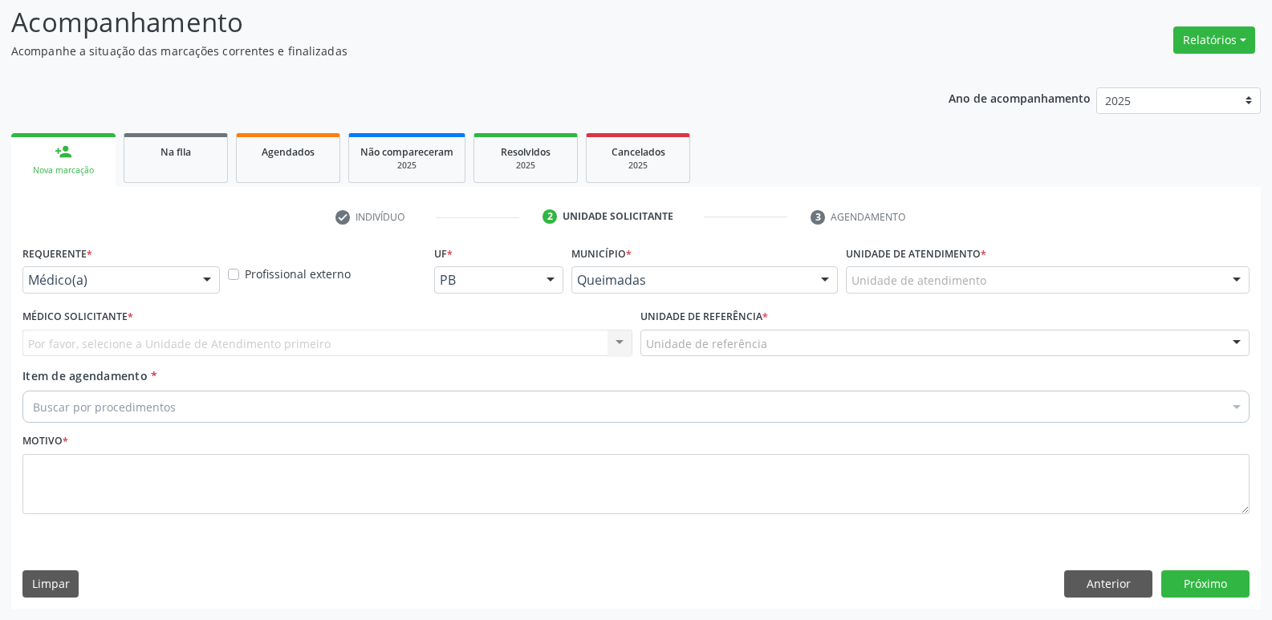
scroll to position [107, 0]
drag, startPoint x: 163, startPoint y: 281, endPoint x: 88, endPoint y: 368, distance: 114.4
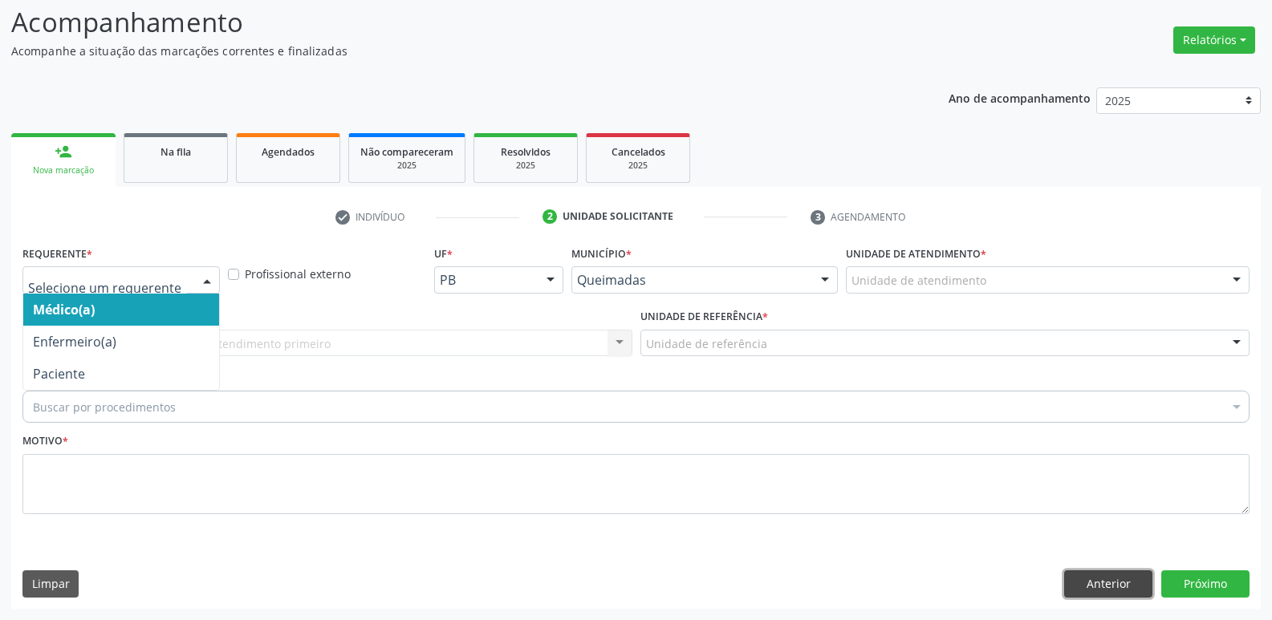
click at [1111, 574] on button "Anterior" at bounding box center [1108, 584] width 88 height 27
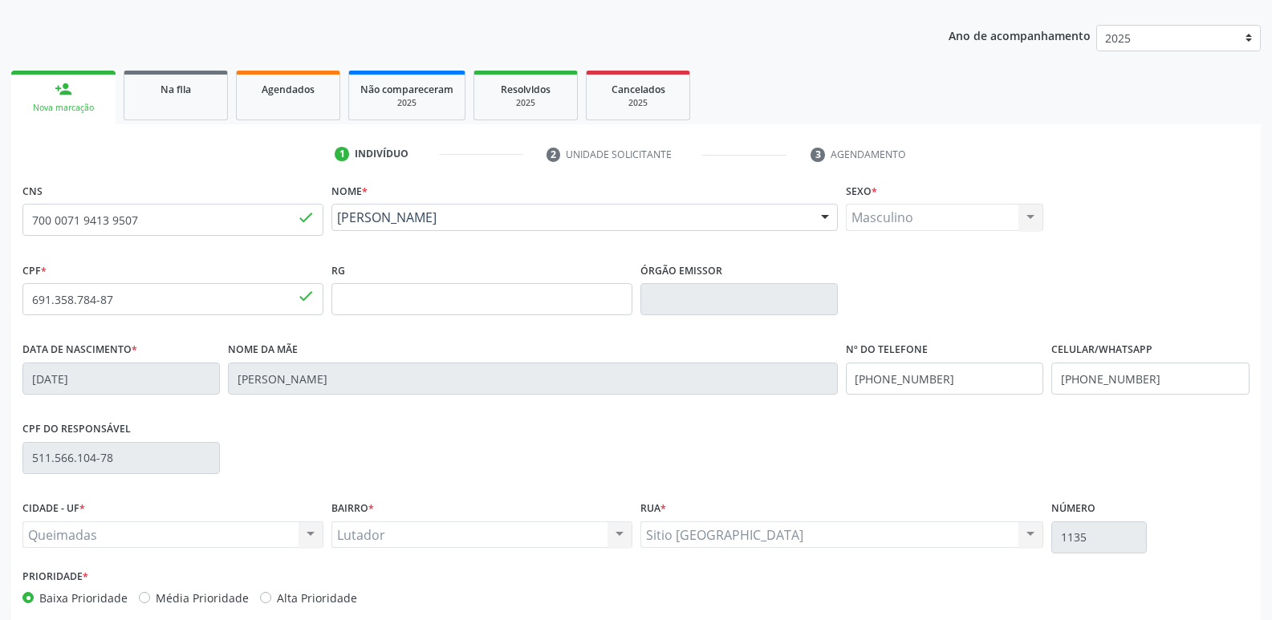
scroll to position [250, 0]
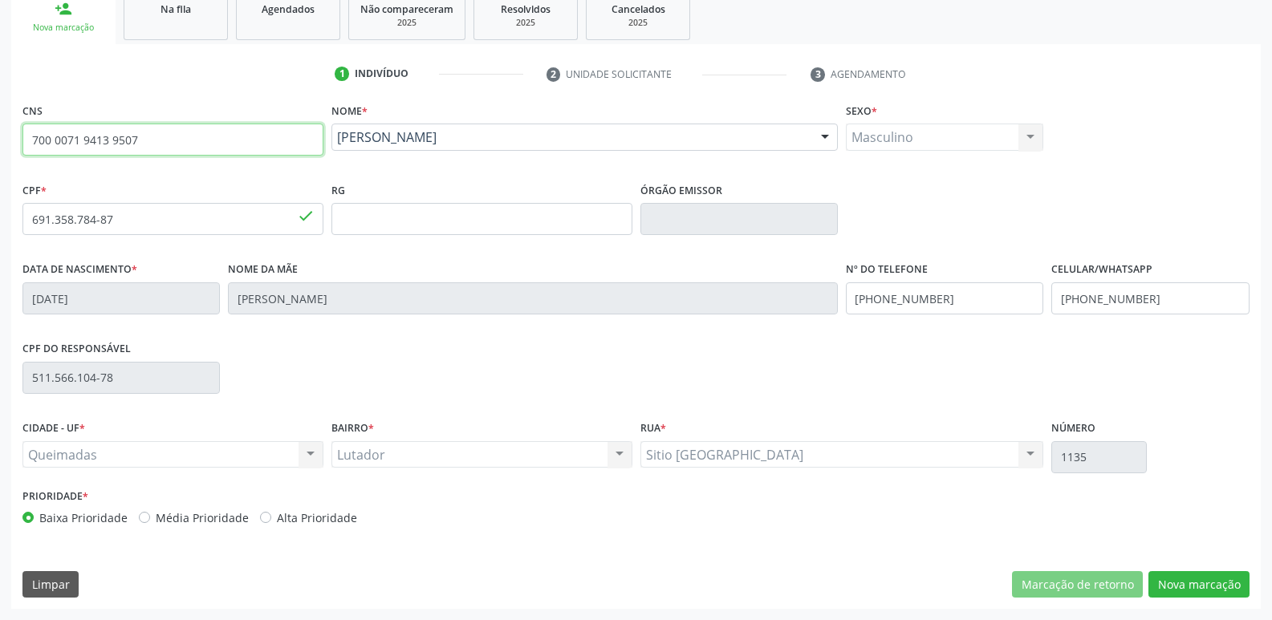
drag, startPoint x: 161, startPoint y: 146, endPoint x: 0, endPoint y: 144, distance: 161.3
click at [0, 144] on div "Acompanhamento Acompanhe a situação das marcações correntes e finalizadas Relat…" at bounding box center [636, 230] width 1272 height 782
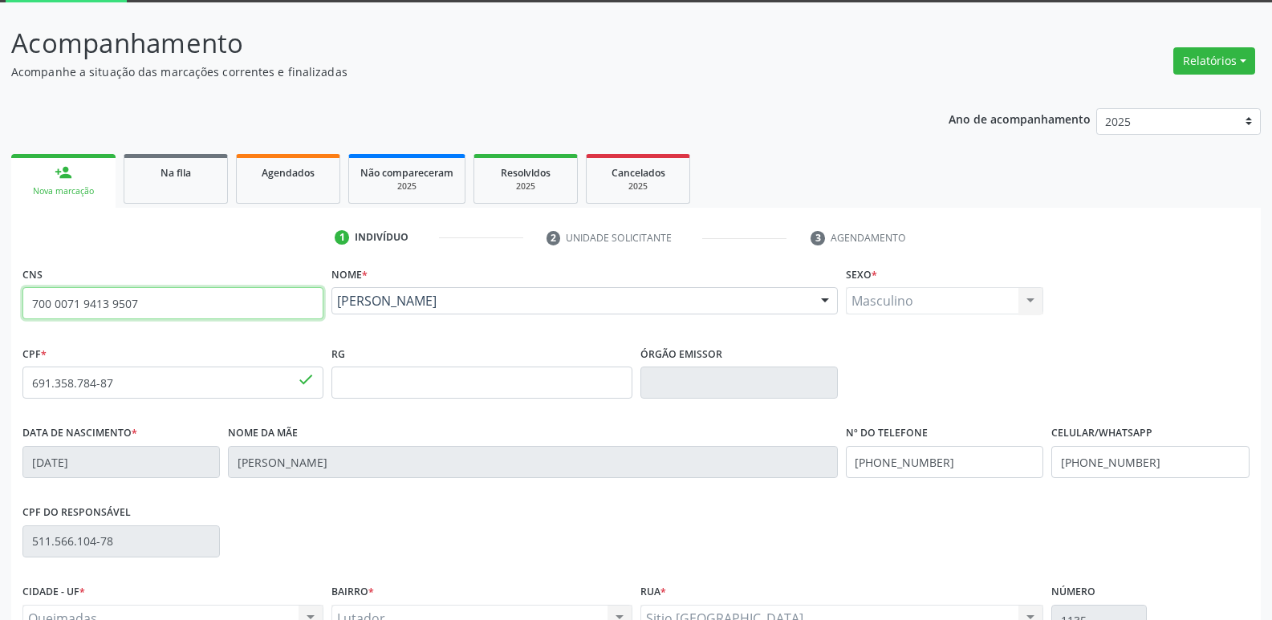
scroll to position [0, 0]
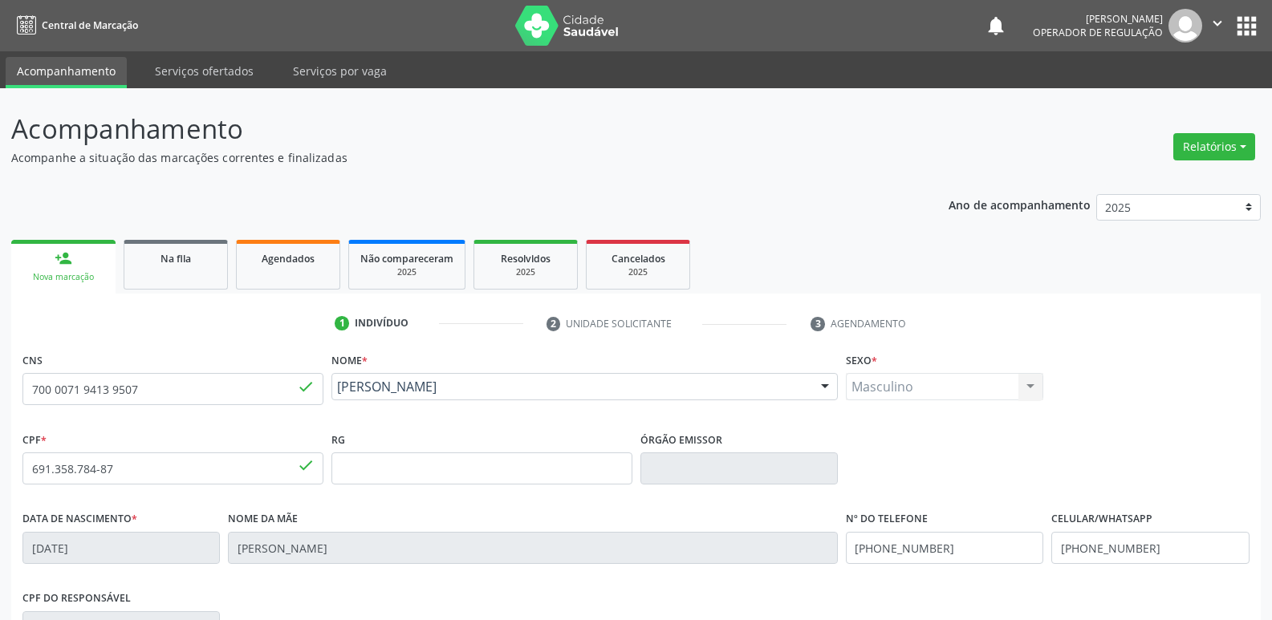
click at [1245, 27] on button "apps" at bounding box center [1247, 26] width 28 height 28
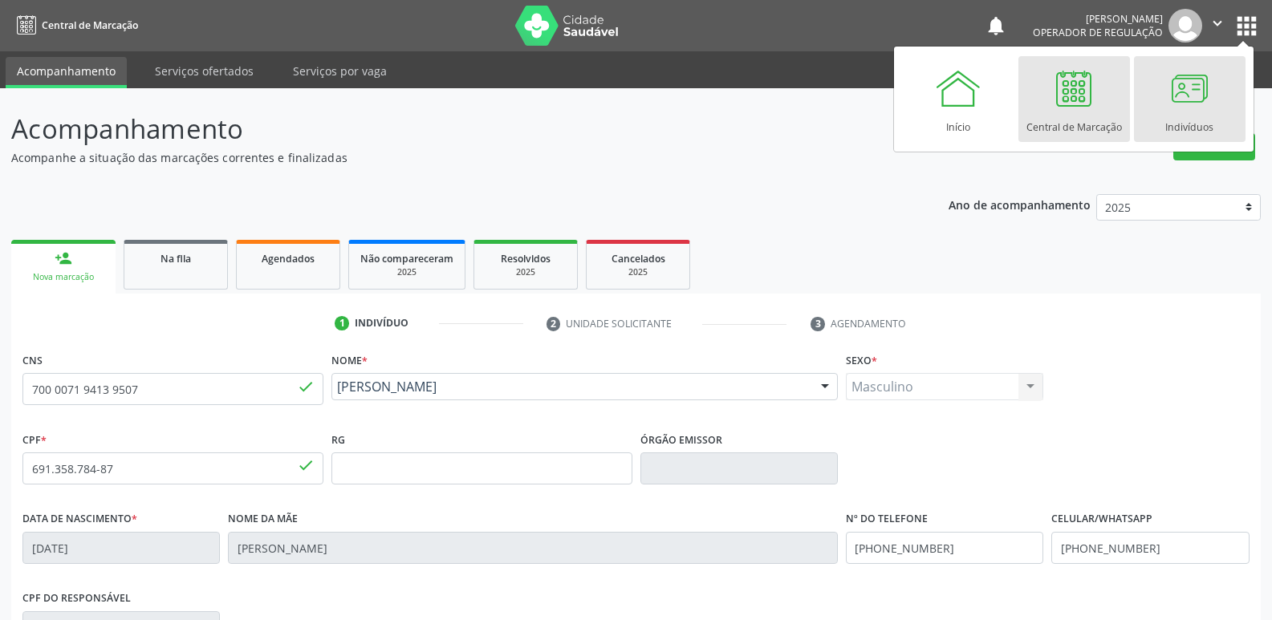
click at [1158, 101] on link "Indivíduos" at bounding box center [1190, 99] width 112 height 86
